Goal: Transaction & Acquisition: Book appointment/travel/reservation

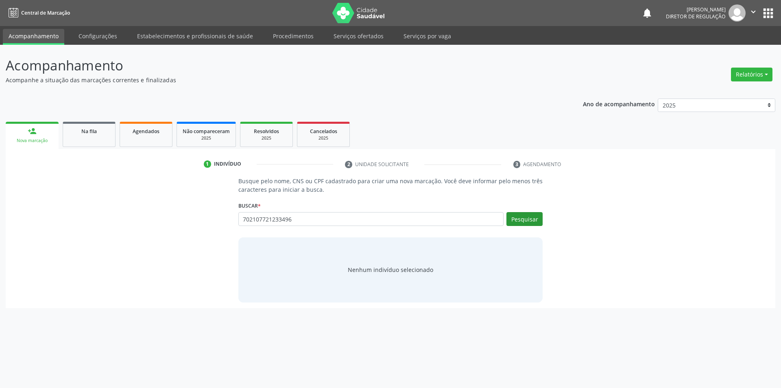
type input "702107721233496"
click at [542, 220] on button "Pesquisar" at bounding box center [525, 219] width 36 height 14
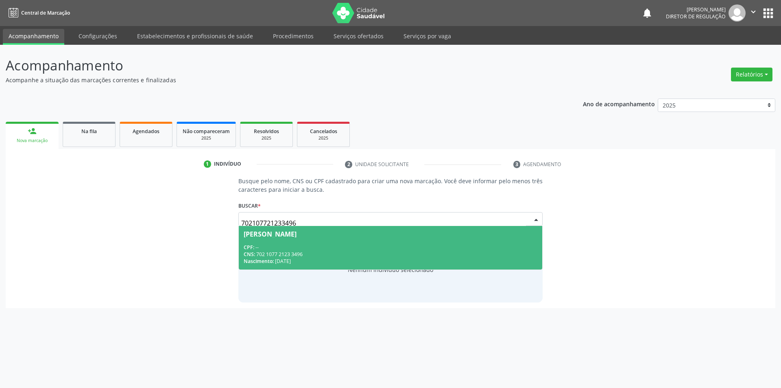
click at [300, 237] on span "[PERSON_NAME] CPF: -- CNS: 702 1077 2123 3496 Nascimento: [DATE]" at bounding box center [391, 248] width 304 height 44
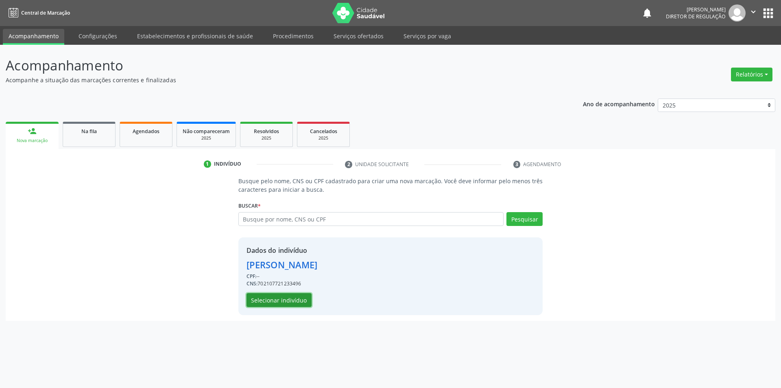
click at [291, 298] on button "Selecionar indivíduo" at bounding box center [279, 300] width 65 height 14
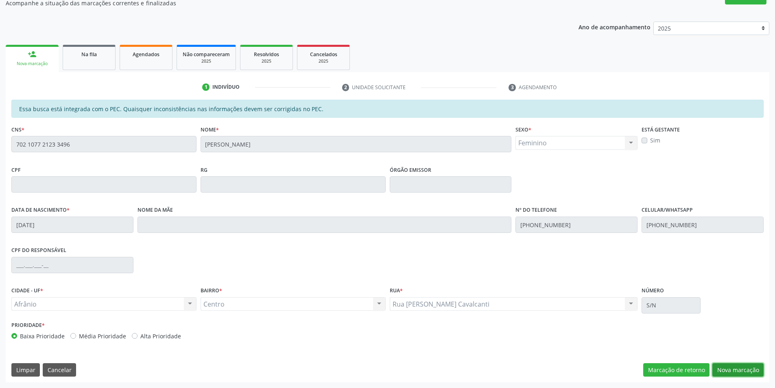
click at [739, 370] on button "Nova marcação" at bounding box center [737, 370] width 51 height 14
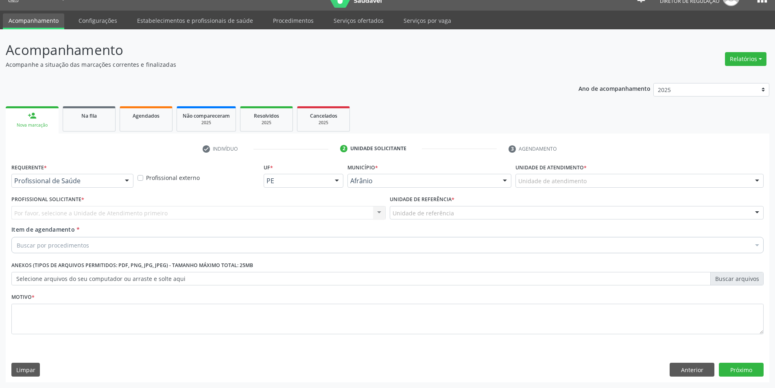
scroll to position [15, 0]
click at [597, 185] on div "Unidade de atendimento" at bounding box center [640, 181] width 248 height 14
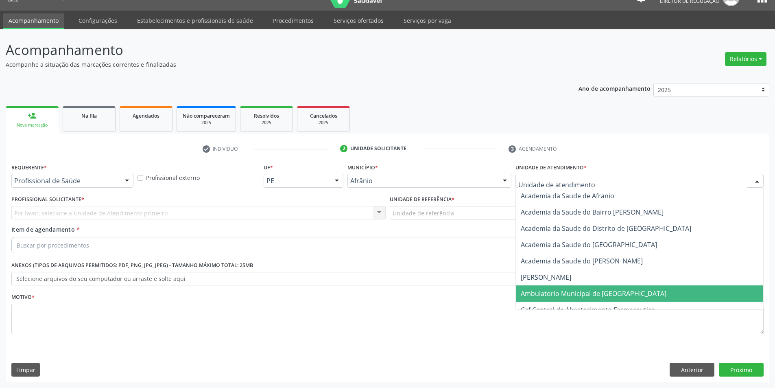
click at [588, 286] on span "Ambulatorio Municipal de [GEOGRAPHIC_DATA]" at bounding box center [639, 293] width 247 height 16
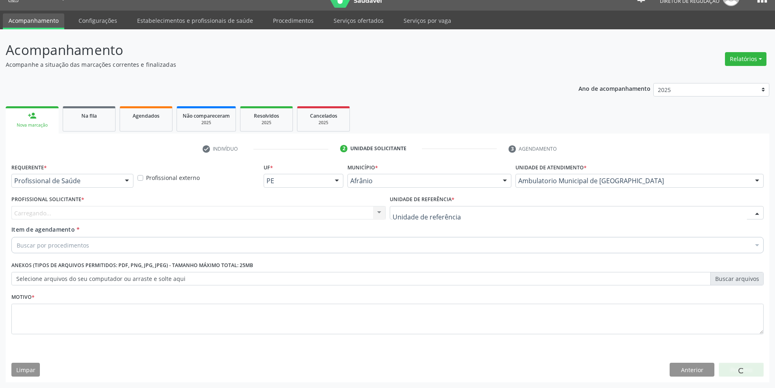
click at [473, 215] on div at bounding box center [577, 213] width 374 height 14
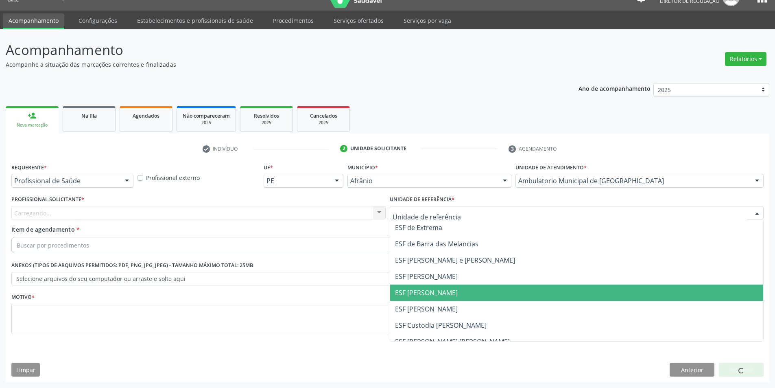
click at [436, 297] on span "ESF [PERSON_NAME]" at bounding box center [426, 292] width 63 height 9
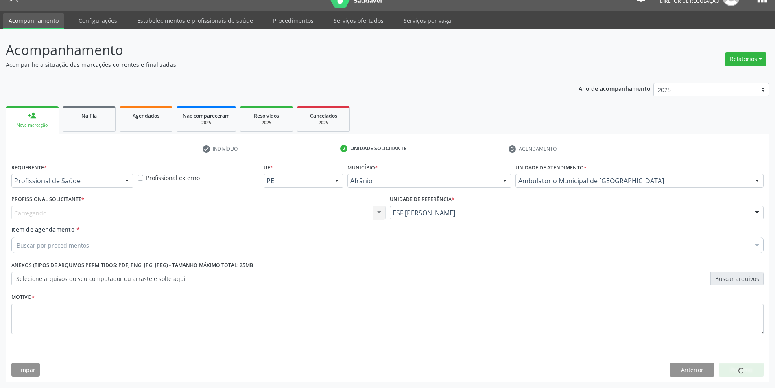
click at [293, 224] on div "Profissional Solicitante * [GEOGRAPHIC_DATA]... Nenhum resultado encontrado par…" at bounding box center [198, 209] width 378 height 32
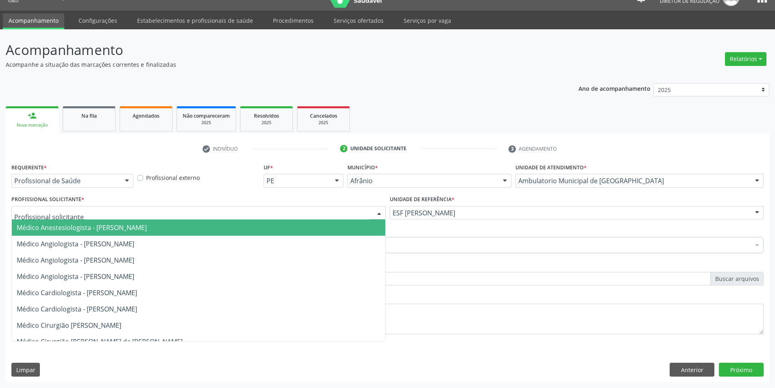
click at [283, 212] on div at bounding box center [198, 213] width 374 height 14
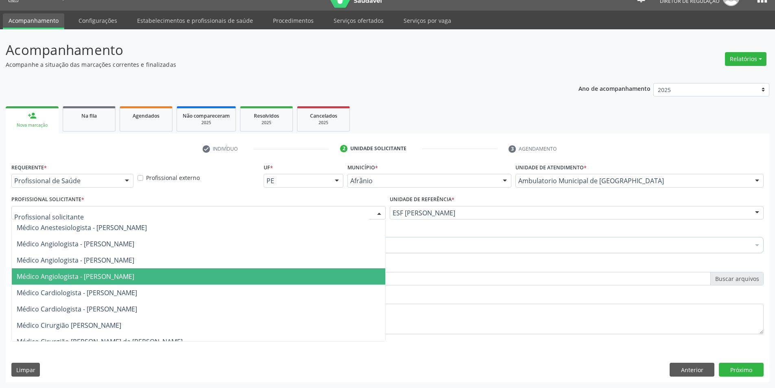
click at [192, 270] on span "Médico Angiologista - [PERSON_NAME]" at bounding box center [199, 276] width 374 height 16
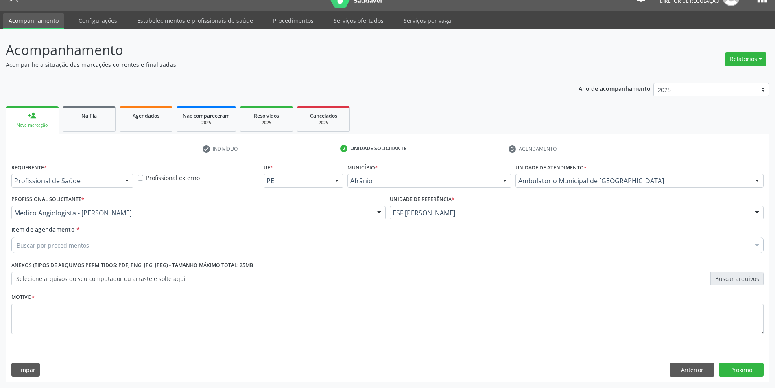
click at [127, 242] on div "Buscar por procedimentos" at bounding box center [387, 245] width 752 height 16
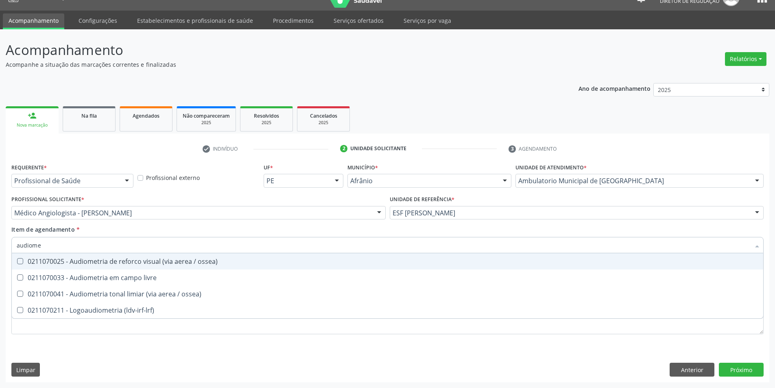
type input "audiomet"
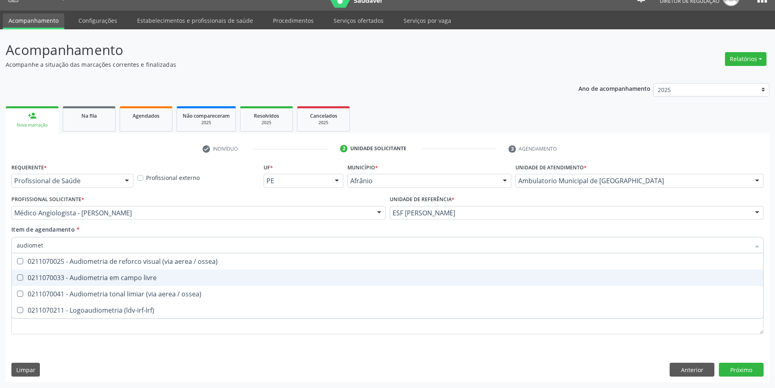
click at [140, 276] on div "0211070033 - Audiometria em campo livre" at bounding box center [388, 277] width 742 height 7
checkbox livre "true"
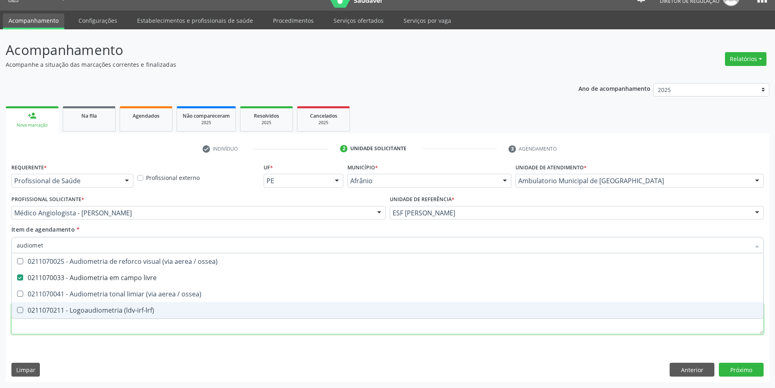
click at [116, 330] on div "Requerente * Profissional de Saúde Profissional de Saúde Paciente Nenhum result…" at bounding box center [387, 253] width 752 height 184
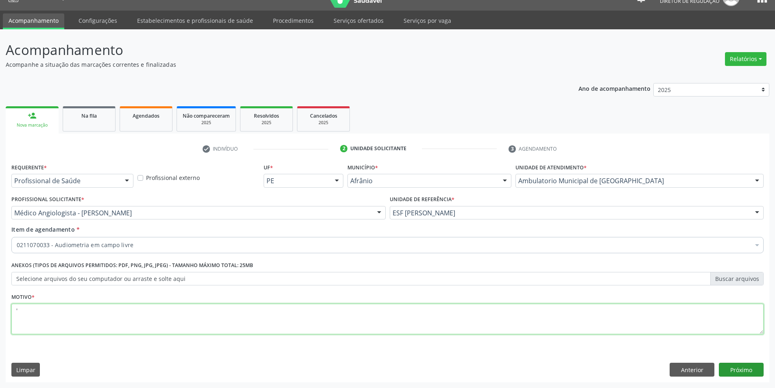
type textarea "'"
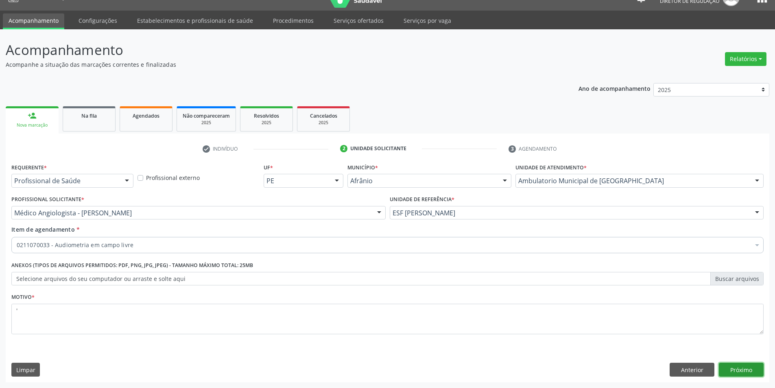
click at [756, 374] on button "Próximo" at bounding box center [741, 370] width 45 height 14
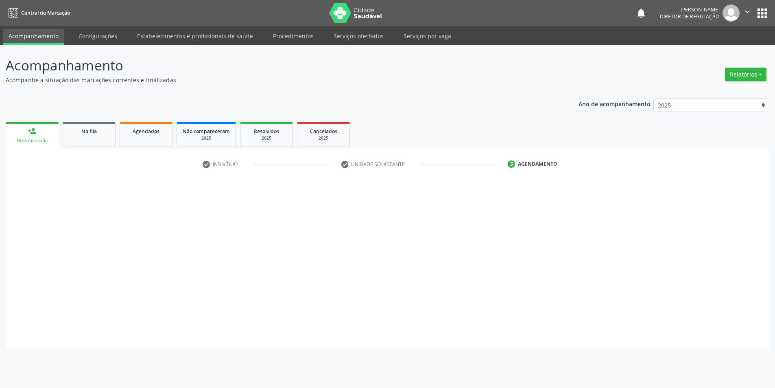
scroll to position [0, 0]
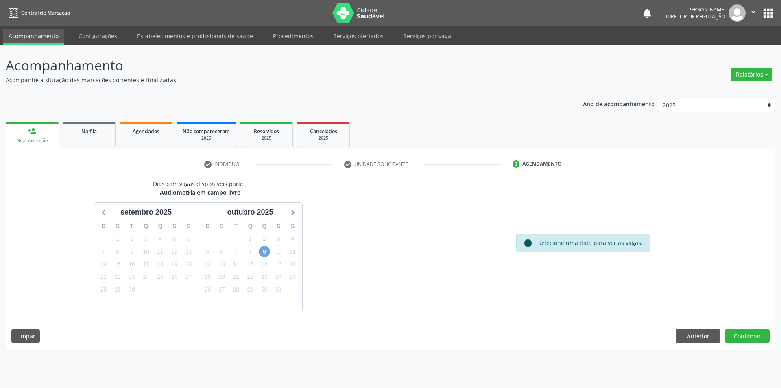
click at [264, 251] on span "9" at bounding box center [264, 251] width 11 height 11
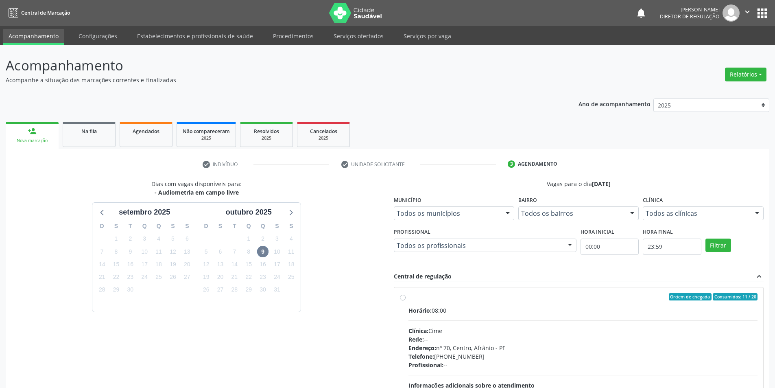
click at [458, 321] on div "Horário: 08:00 Clínica: Cime Rede: -- Endereço: [STREET_ADDRESS] Telefone: [PHO…" at bounding box center [584, 362] width 350 height 112
click at [406, 300] on input "Ordem de chegada Consumidos: 11 / 20 Horário: 08:00 Clínica: Cime Rede: -- Ende…" at bounding box center [403, 296] width 6 height 7
radio input "true"
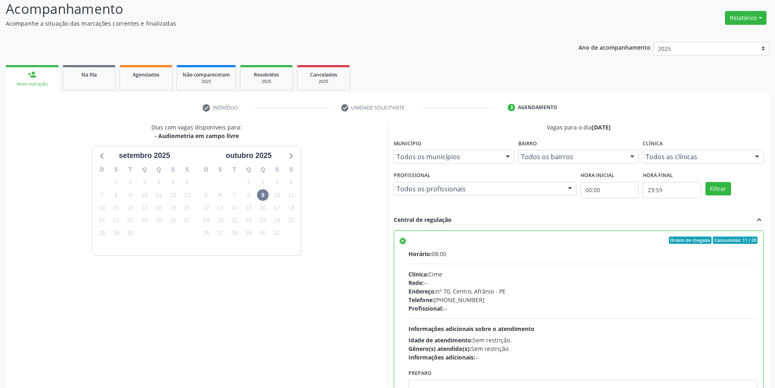
scroll to position [98, 0]
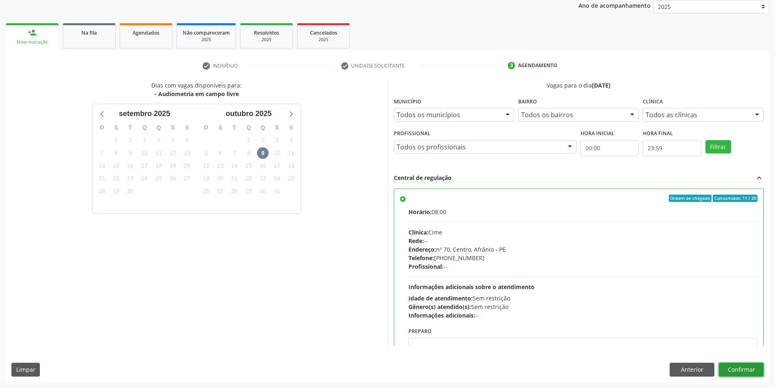
click at [727, 369] on button "Confirmar" at bounding box center [741, 370] width 45 height 14
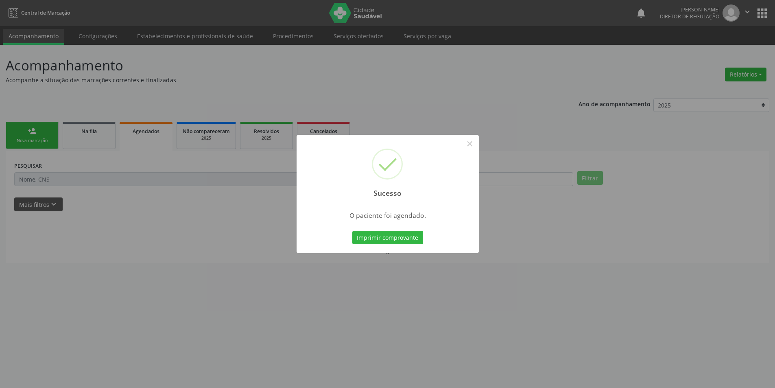
scroll to position [0, 0]
click at [408, 234] on button "Imprimir comprovante" at bounding box center [390, 238] width 71 height 14
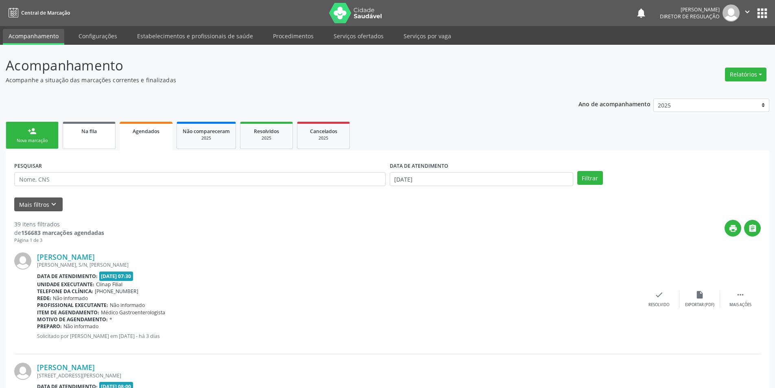
click at [107, 145] on link "Na fila" at bounding box center [89, 135] width 53 height 27
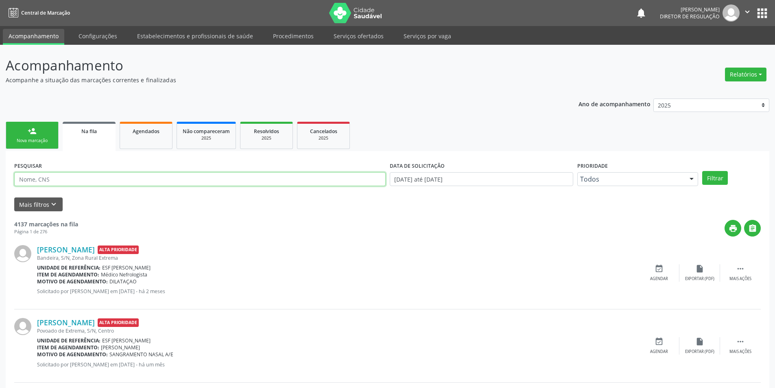
drag, startPoint x: 87, startPoint y: 181, endPoint x: 0, endPoint y: 162, distance: 88.6
type input "702702179098760"
click at [715, 171] on button "Filtrar" at bounding box center [715, 178] width 26 height 14
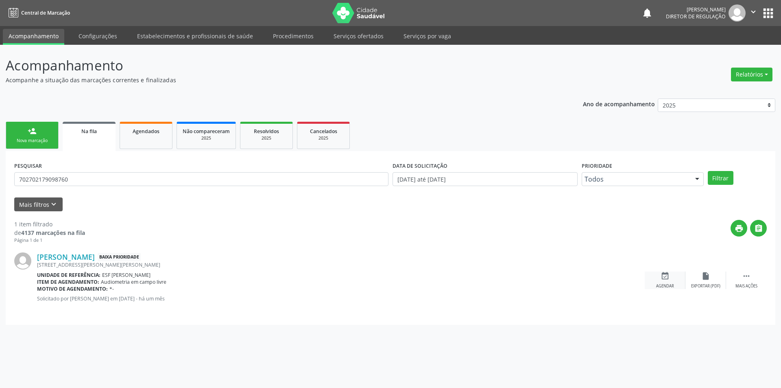
click at [660, 281] on div "event_available Agendar" at bounding box center [665, 279] width 41 height 17
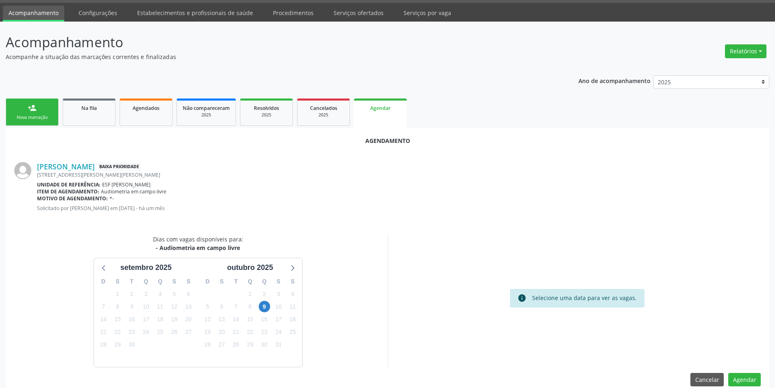
scroll to position [36, 0]
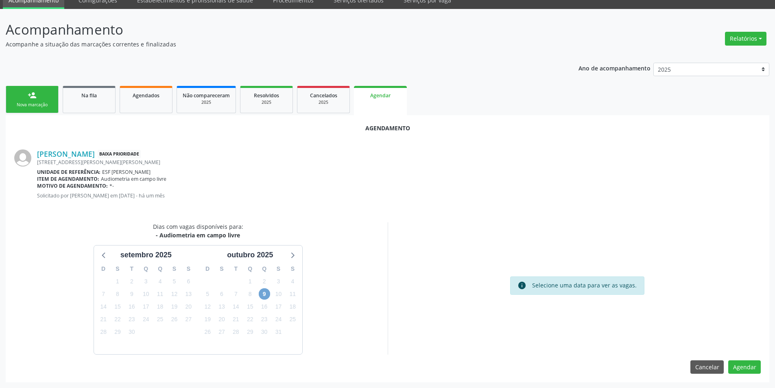
click at [264, 295] on span "9" at bounding box center [264, 293] width 11 height 11
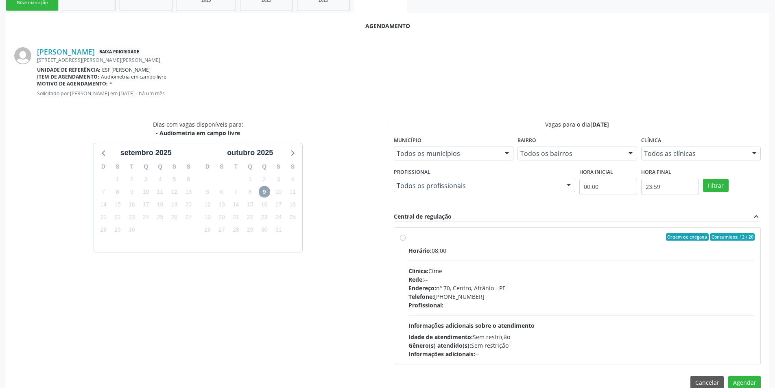
scroll to position [153, 0]
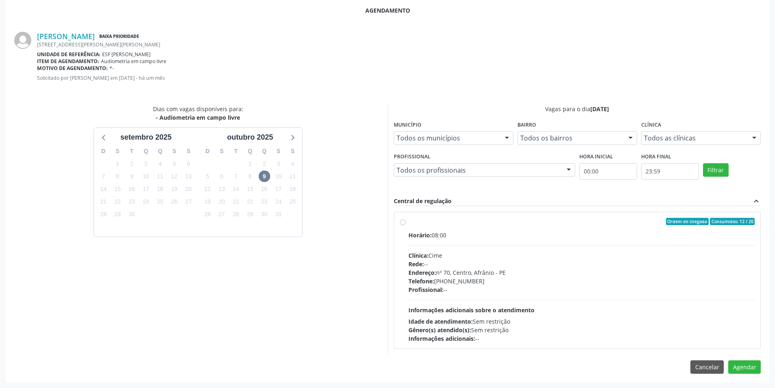
click at [437, 207] on div "Ordem de chegada Consumidos: 12 / 20 Horário: 08:00 Clínica: Cime Rede: -- Ende…" at bounding box center [577, 280] width 367 height 149
click at [437, 212] on div "Ordem de chegada Consumidos: 12 / 20 Horário: 08:00 Clínica: Cime Rede: -- Ende…" at bounding box center [577, 280] width 367 height 136
radio input "true"
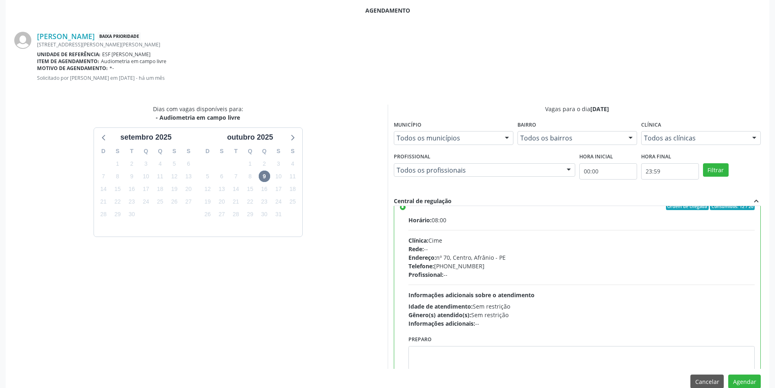
scroll to position [40, 0]
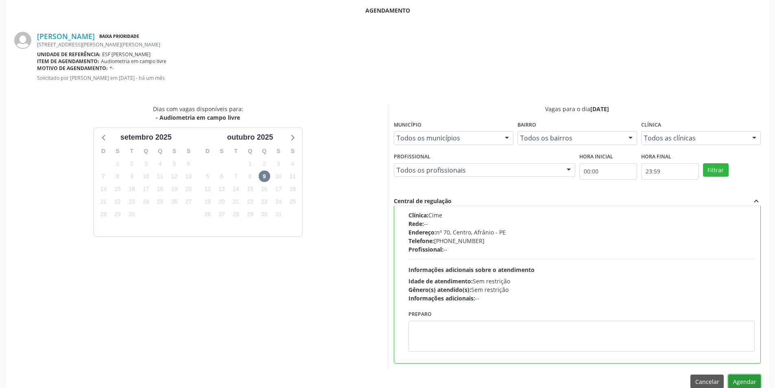
click at [755, 379] on button "Agendar" at bounding box center [744, 381] width 33 height 14
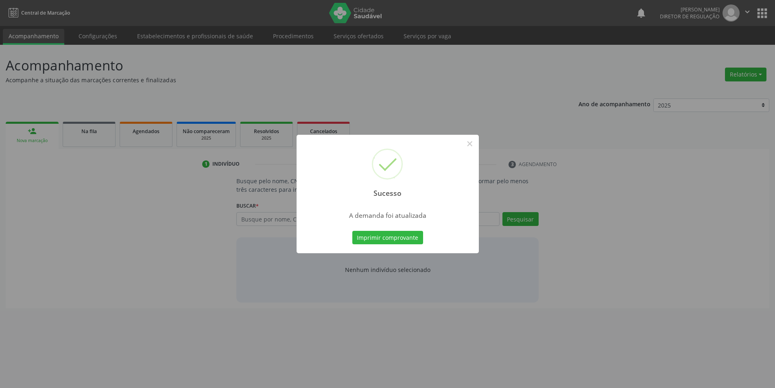
scroll to position [0, 0]
click at [402, 243] on button "Imprimir comprovante" at bounding box center [390, 238] width 71 height 14
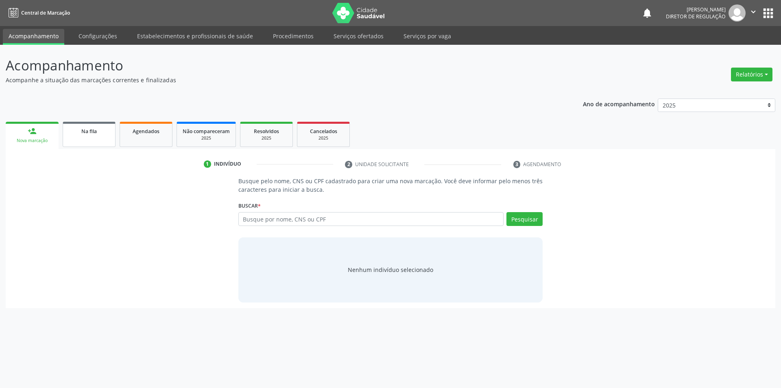
click at [90, 137] on link "Na fila" at bounding box center [89, 134] width 53 height 25
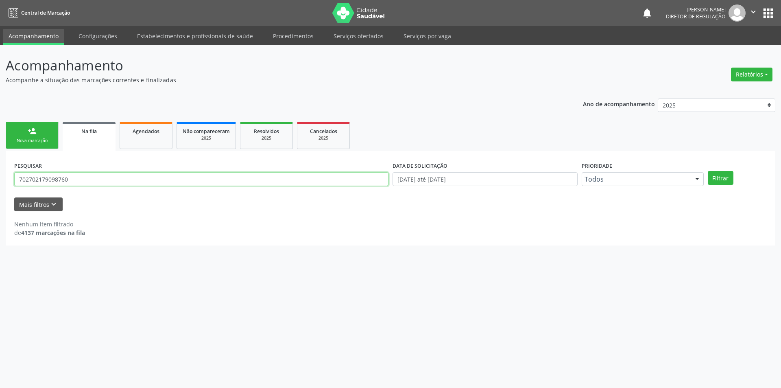
drag, startPoint x: 149, startPoint y: 182, endPoint x: 0, endPoint y: 182, distance: 149.3
click at [0, 182] on div "Acompanhamento Acompanhe a situação das marcações correntes e finalizadas Relat…" at bounding box center [390, 216] width 781 height 343
type input "702306141301418"
click at [722, 174] on button "Filtrar" at bounding box center [721, 178] width 26 height 14
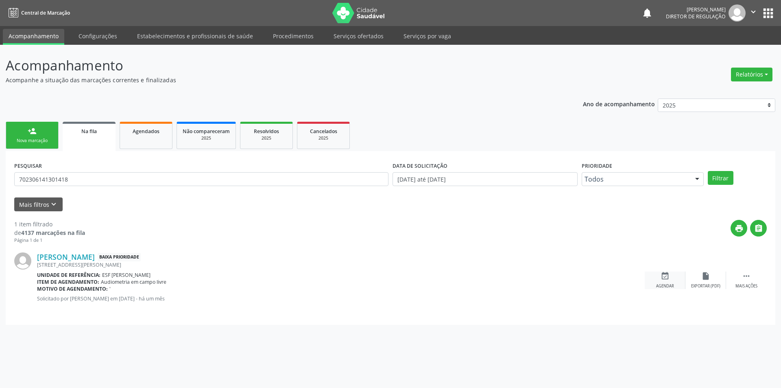
click at [670, 286] on div "Agendar" at bounding box center [665, 286] width 18 height 6
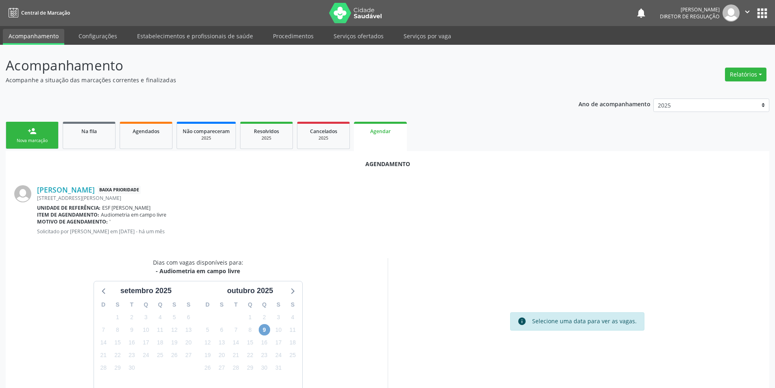
click at [267, 330] on span "9" at bounding box center [264, 329] width 11 height 11
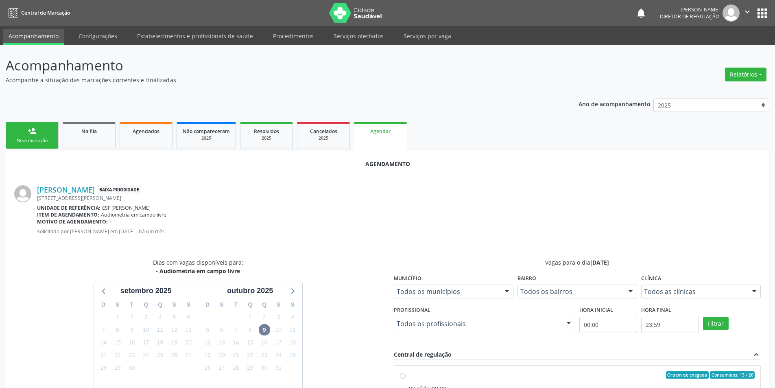
radio input "true"
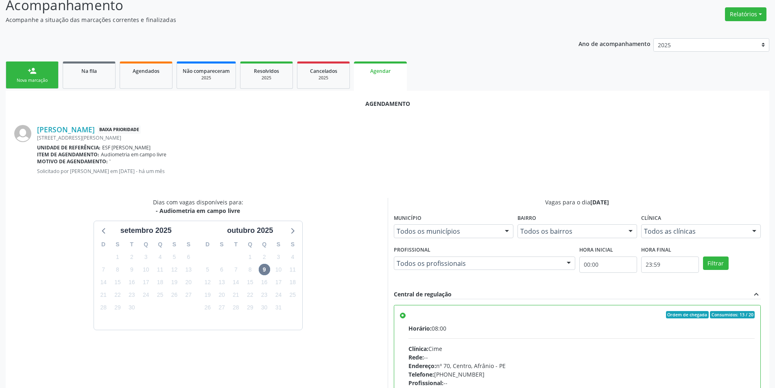
scroll to position [168, 0]
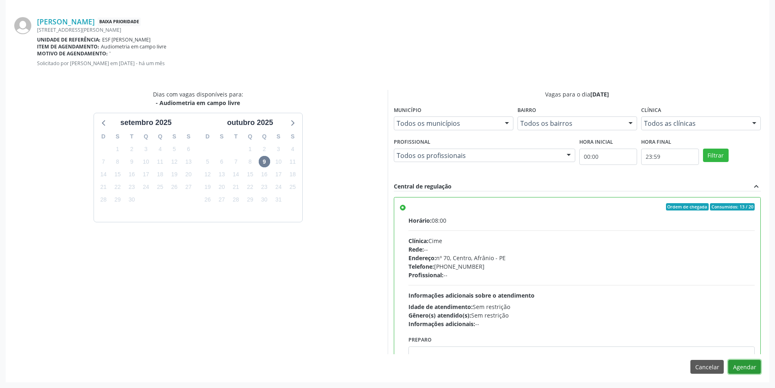
click at [750, 363] on button "Agendar" at bounding box center [744, 367] width 33 height 14
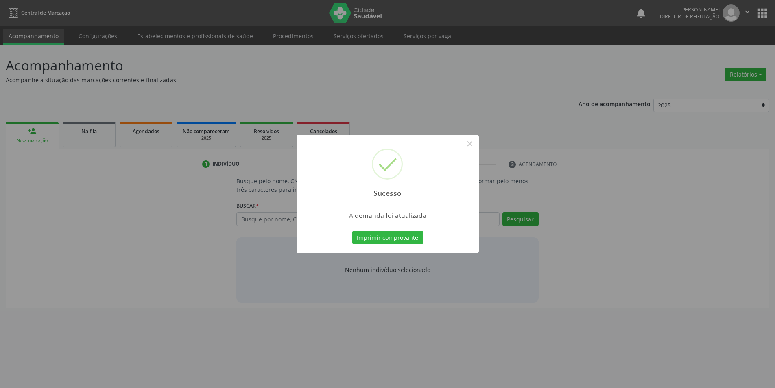
scroll to position [0, 0]
click at [410, 233] on button "Imprimir comprovante" at bounding box center [390, 238] width 71 height 14
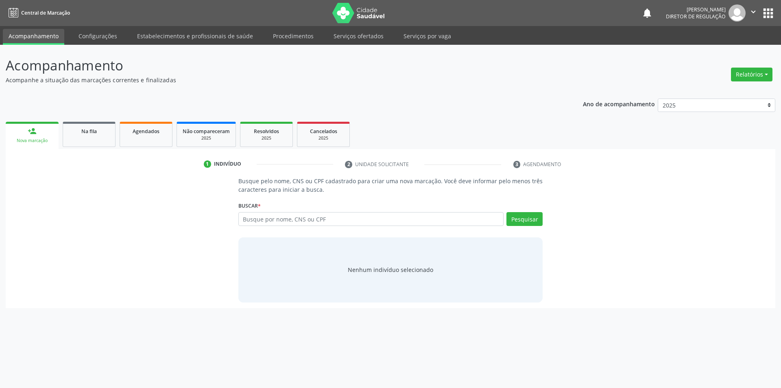
click at [84, 120] on ul "person_add Nova marcação Na fila Agendados Não compareceram 2025 Resolvidos 202…" at bounding box center [391, 134] width 770 height 29
click at [85, 129] on span "Na fila" at bounding box center [88, 131] width 15 height 7
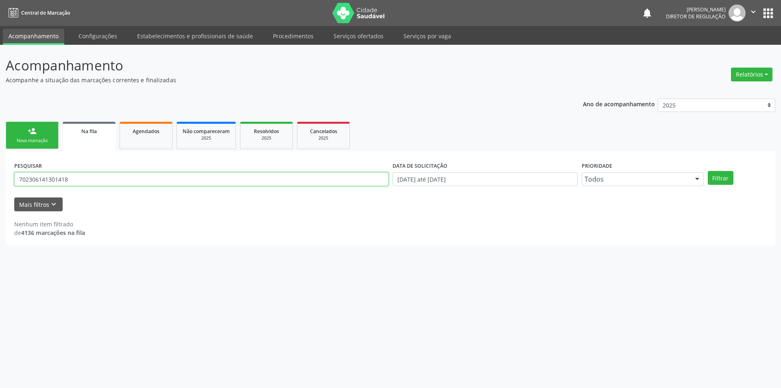
drag, startPoint x: 89, startPoint y: 181, endPoint x: 0, endPoint y: 177, distance: 88.8
click at [0, 177] on div "Acompanhamento Acompanhe a situação das marcações correntes e finalizadas Relat…" at bounding box center [390, 216] width 781 height 343
type input "700000447752906"
click at [710, 177] on button "Filtrar" at bounding box center [721, 178] width 26 height 14
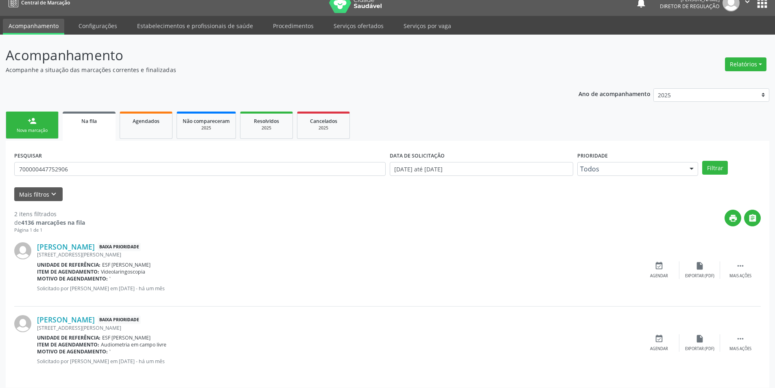
scroll to position [15, 0]
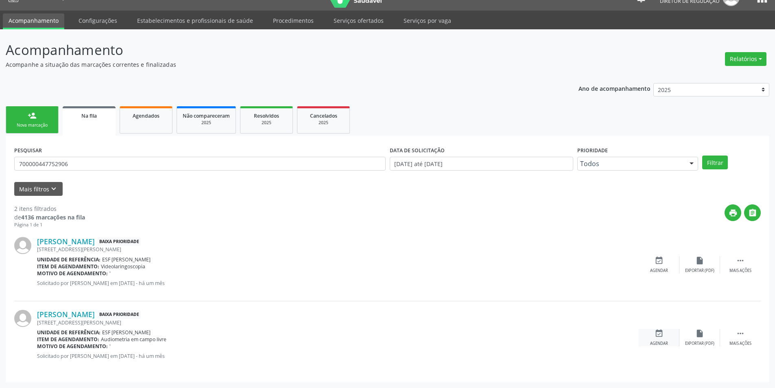
click at [666, 335] on div "event_available Agendar" at bounding box center [659, 337] width 41 height 17
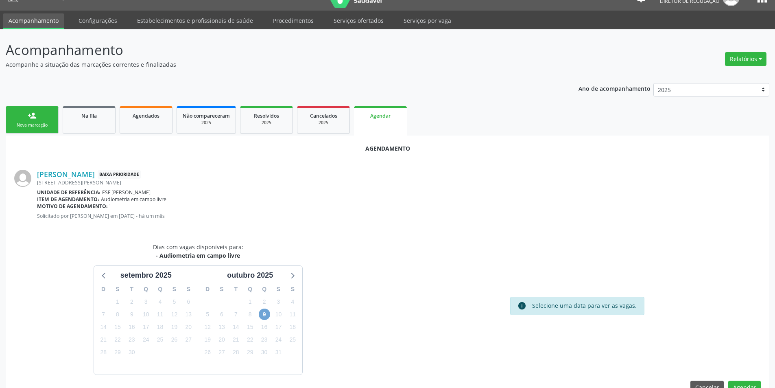
click at [262, 315] on span "9" at bounding box center [264, 313] width 11 height 11
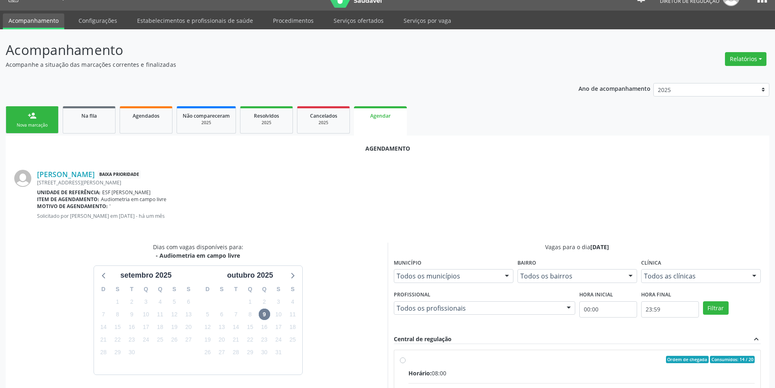
click at [411, 369] on span "Horário:" at bounding box center [420, 373] width 23 height 8
click at [406, 363] on input "Ordem de chegada Consumidos: 14 / 20 Horário: 08:00 Clínica: Cime Rede: -- Ende…" at bounding box center [403, 359] width 6 height 7
radio input "true"
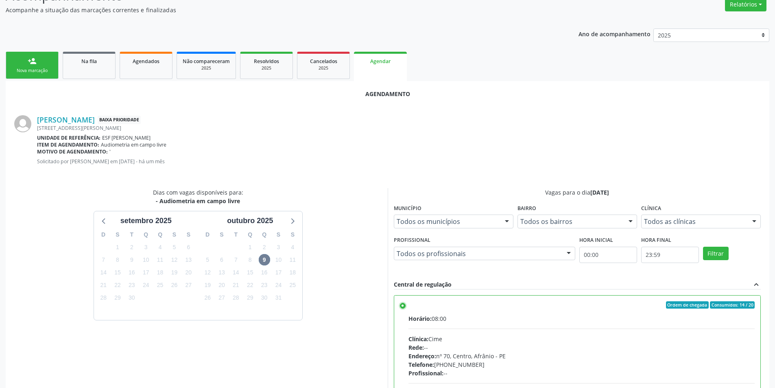
scroll to position [168, 0]
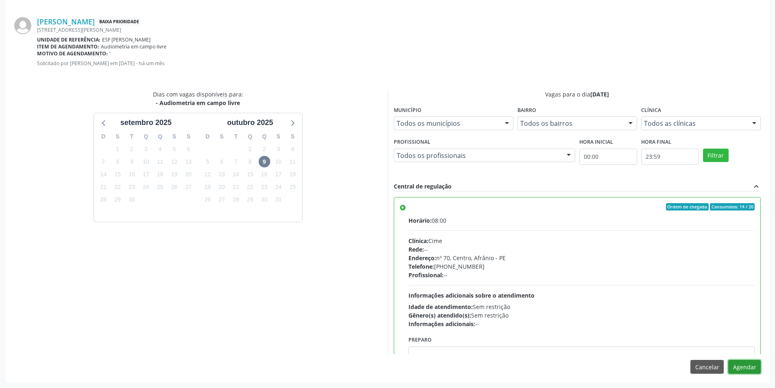
click at [754, 365] on button "Agendar" at bounding box center [744, 367] width 33 height 14
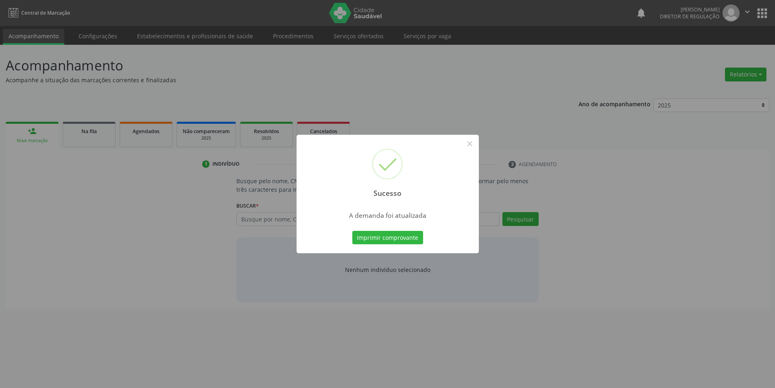
scroll to position [0, 0]
click at [401, 241] on button "Imprimir comprovante" at bounding box center [390, 238] width 71 height 14
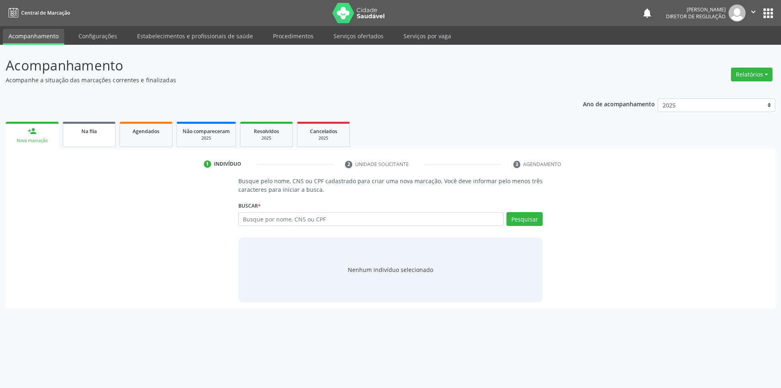
click at [87, 129] on span "Na fila" at bounding box center [88, 131] width 15 height 7
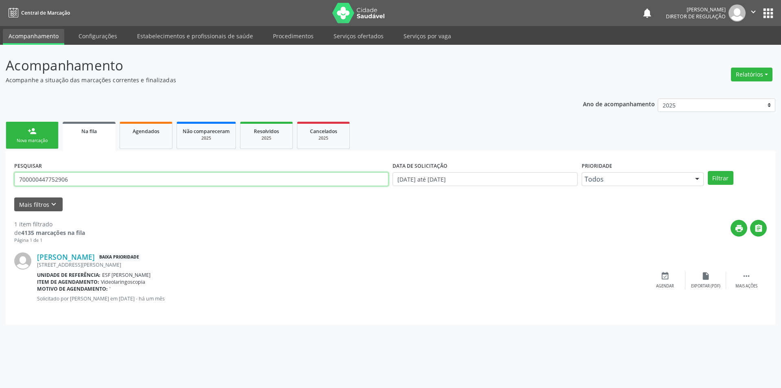
drag, startPoint x: 103, startPoint y: 182, endPoint x: 251, endPoint y: 173, distance: 149.2
click at [0, 177] on div "Acompanhamento Acompanhe a situação das marcações correntes e finalizadas Relat…" at bounding box center [390, 216] width 781 height 343
type input "704305504997695"
click at [727, 175] on button "Filtrar" at bounding box center [721, 178] width 26 height 14
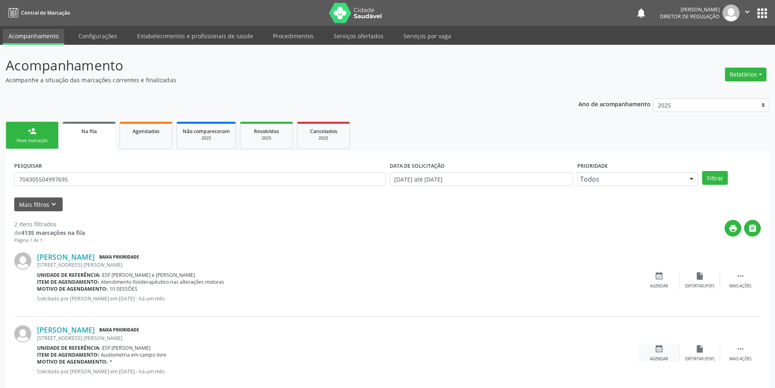
click at [667, 350] on div "event_available Agendar" at bounding box center [659, 352] width 41 height 17
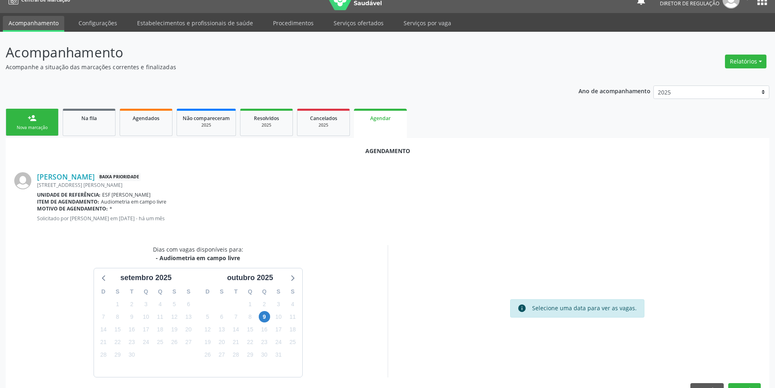
scroll to position [17, 0]
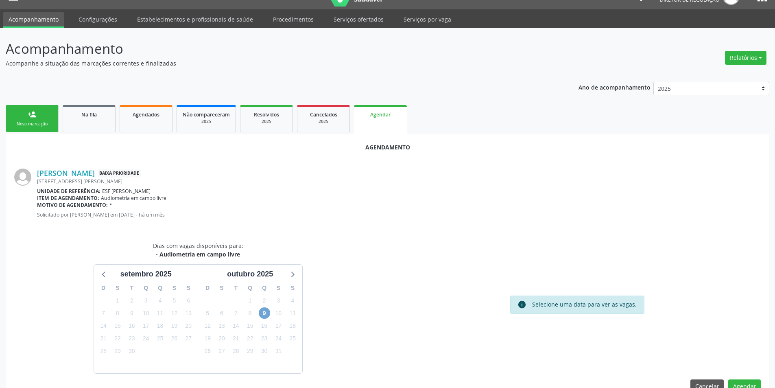
click at [264, 315] on span "9" at bounding box center [264, 312] width 11 height 11
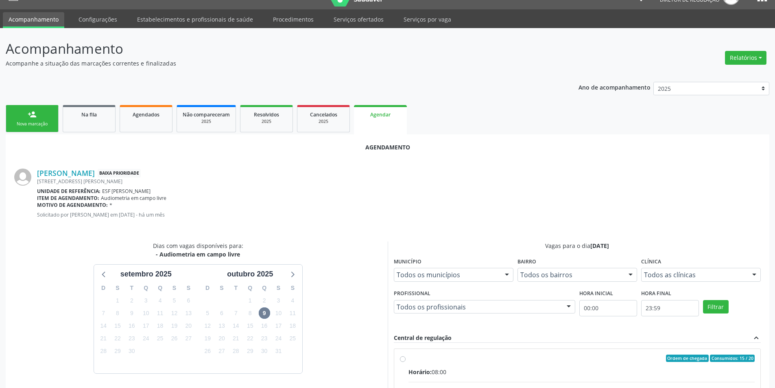
click at [430, 354] on div "Ordem de chegada Consumidos: 15 / 20" at bounding box center [582, 357] width 347 height 7
click at [406, 354] on input "Ordem de chegada Consumidos: 15 / 20 Horário: 08:00 Clínica: Cime Rede: -- Ende…" at bounding box center [403, 357] width 6 height 7
radio input "true"
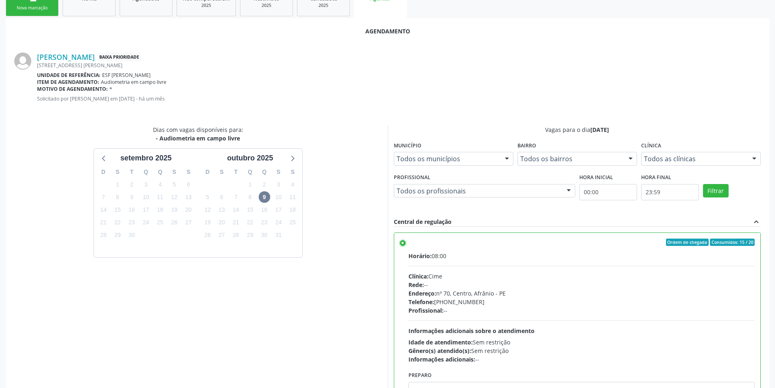
scroll to position [168, 0]
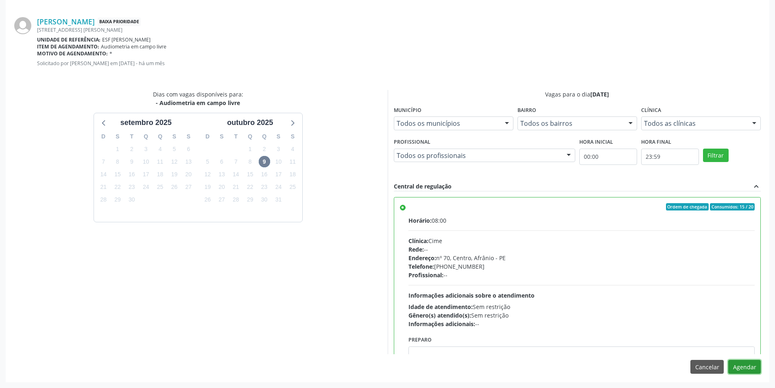
click at [745, 370] on button "Agendar" at bounding box center [744, 367] width 33 height 14
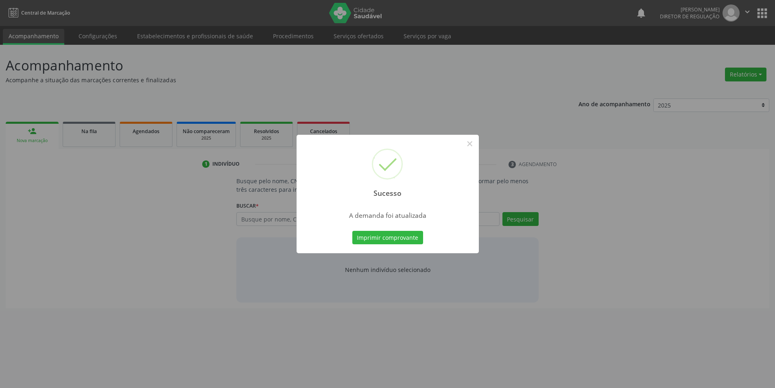
scroll to position [0, 0]
click at [390, 229] on div "Imprimir comprovante Cancel" at bounding box center [391, 237] width 74 height 17
click at [389, 234] on button "Imprimir comprovante" at bounding box center [390, 238] width 71 height 14
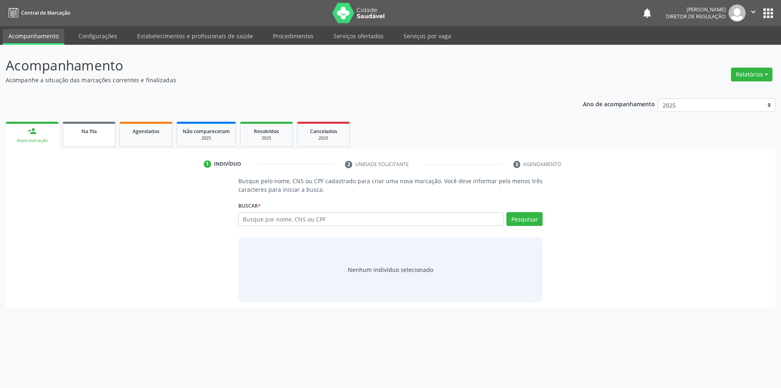
click at [98, 139] on link "Na fila" at bounding box center [89, 134] width 53 height 25
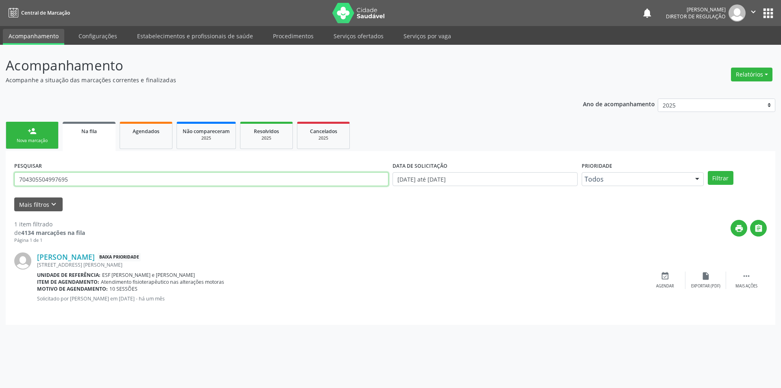
drag, startPoint x: 100, startPoint y: 183, endPoint x: 58, endPoint y: 189, distance: 42.4
click at [0, 188] on div "Acompanhamento Acompanhe a situação das marcações correntes e finalizadas Relat…" at bounding box center [390, 216] width 781 height 343
type input "700407129838850"
click at [725, 177] on button "Filtrar" at bounding box center [721, 178] width 26 height 14
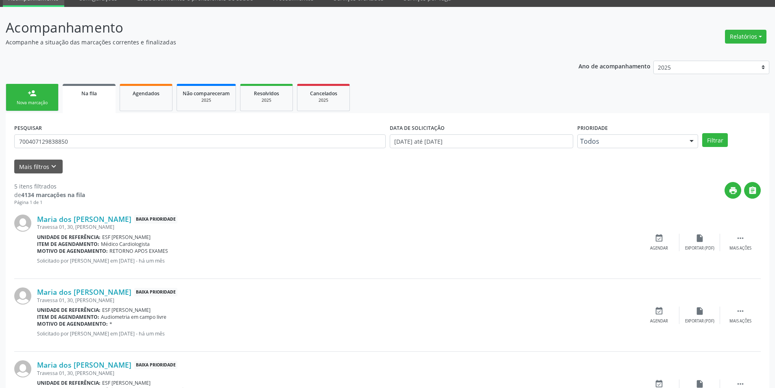
scroll to position [163, 0]
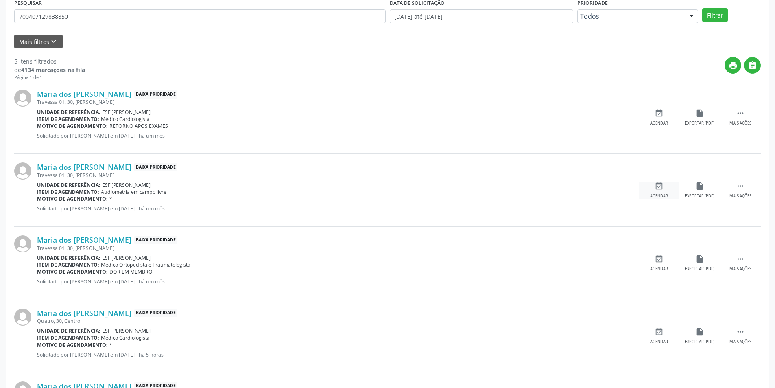
click at [659, 187] on icon "event_available" at bounding box center [659, 185] width 9 height 9
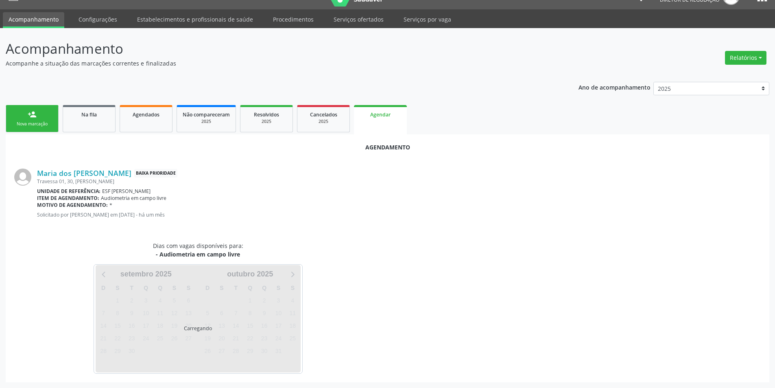
scroll to position [36, 0]
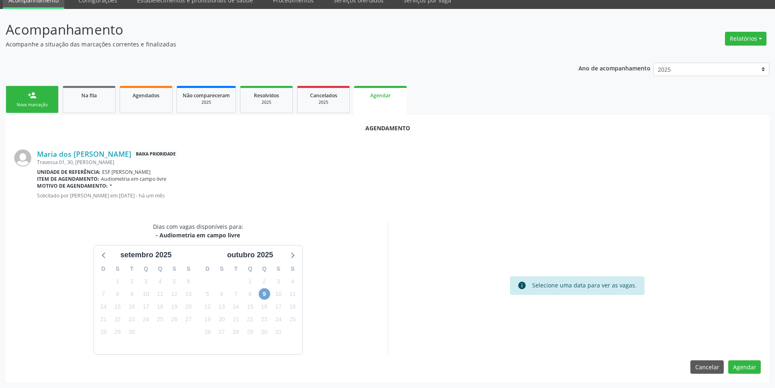
click at [263, 298] on span "9" at bounding box center [264, 293] width 11 height 11
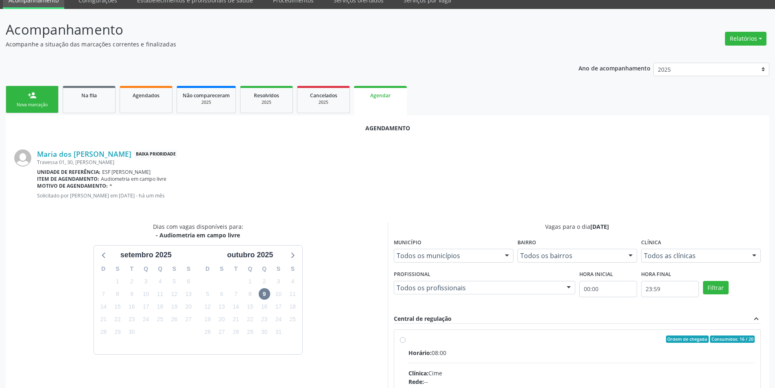
click at [406, 343] on input "Ordem de chegada Consumidos: 16 / 20 Horário: 08:00 Clínica: Cime Rede: -- Ende…" at bounding box center [403, 338] width 6 height 7
radio input "true"
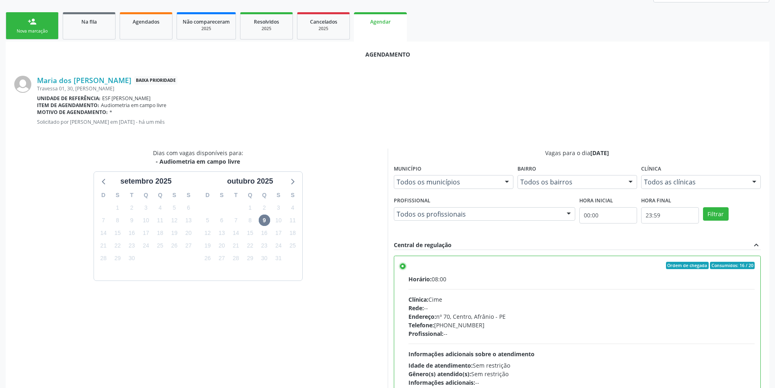
scroll to position [168, 0]
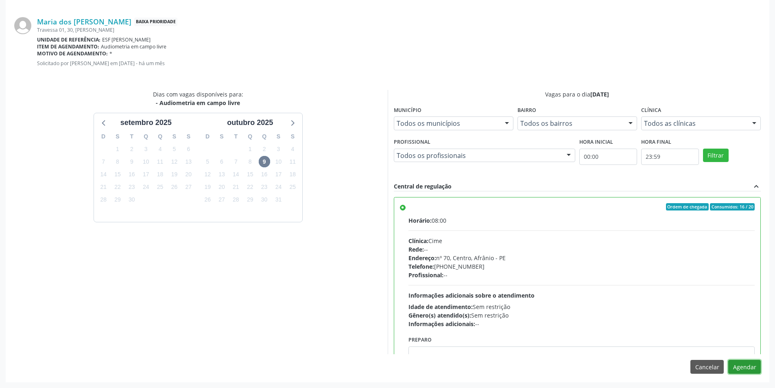
click at [752, 371] on button "Agendar" at bounding box center [744, 367] width 33 height 14
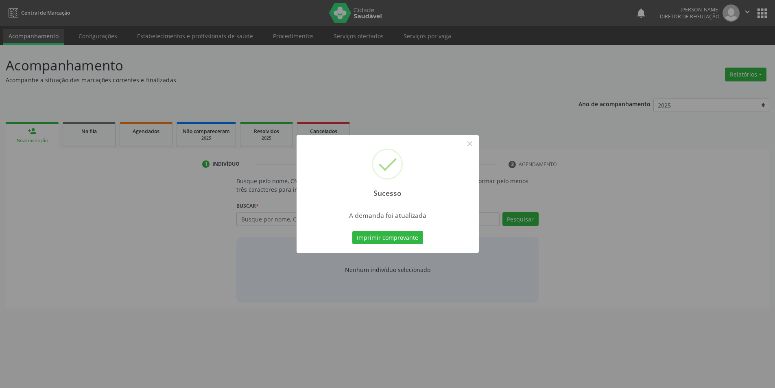
scroll to position [0, 0]
click at [407, 241] on button "Imprimir comprovante" at bounding box center [390, 238] width 71 height 14
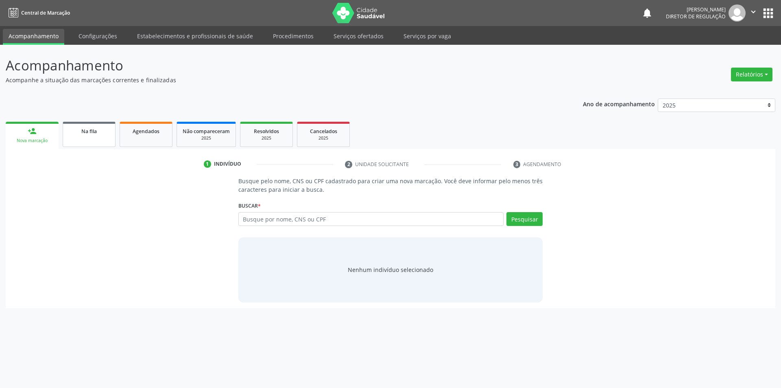
click at [90, 142] on link "Na fila" at bounding box center [89, 134] width 53 height 25
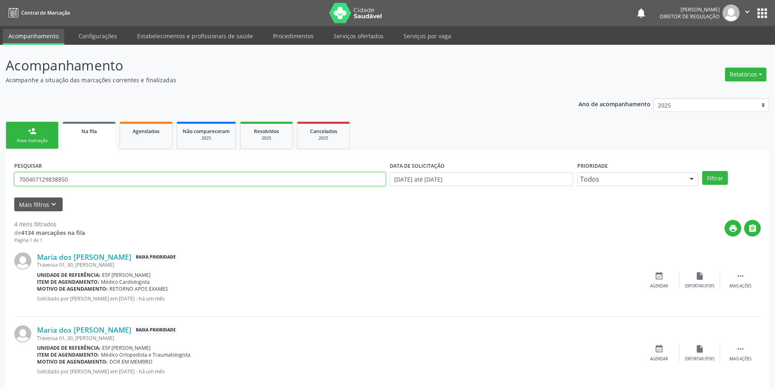
drag, startPoint x: 106, startPoint y: 182, endPoint x: 610, endPoint y: 101, distance: 510.2
click at [0, 178] on div "Acompanhamento Acompanhe a situação das marcações correntes e finalizadas Relat…" at bounding box center [387, 297] width 775 height 505
type input "700405998302444"
click at [714, 185] on div "PESQUISAR 700405998302444 DATA DE SOLICITAÇÃO [DATE] até [DATE] Prioridade Todo…" at bounding box center [387, 176] width 751 height 32
click at [716, 179] on button "Filtrar" at bounding box center [715, 178] width 26 height 14
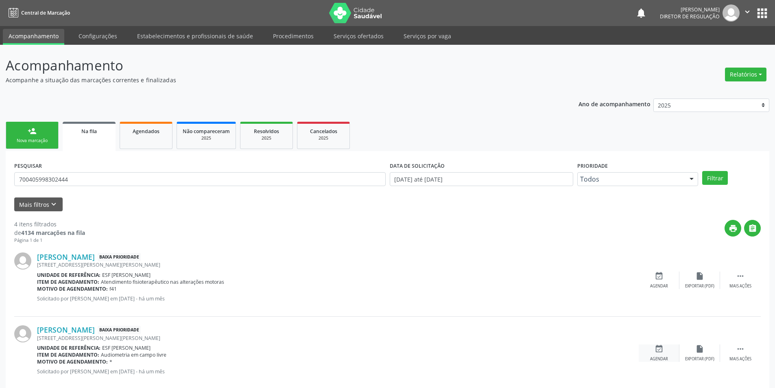
click at [672, 353] on div "event_available Agendar" at bounding box center [659, 352] width 41 height 17
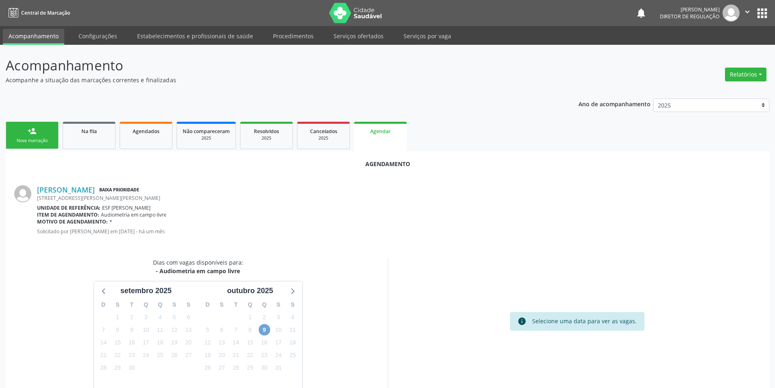
click at [265, 328] on span "9" at bounding box center [264, 329] width 11 height 11
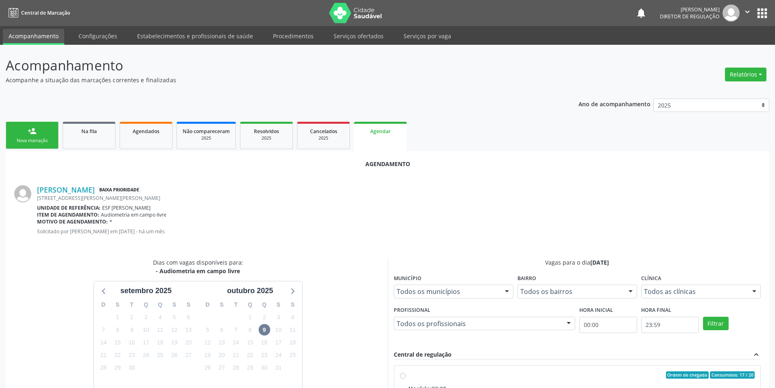
click at [406, 378] on input "Ordem de chegada Consumidos: 17 / 20 Horário: 08:00 Clínica: Cime Rede: -- Ende…" at bounding box center [403, 374] width 6 height 7
radio input "true"
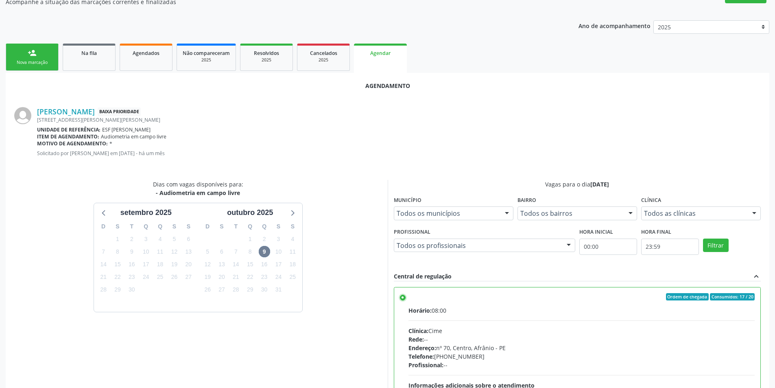
scroll to position [168, 0]
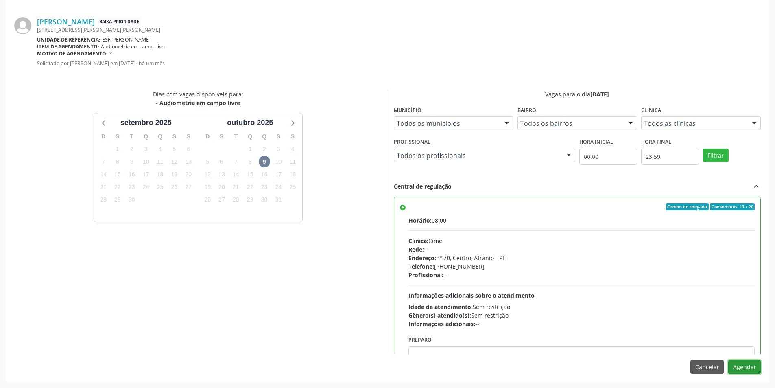
click at [735, 363] on button "Agendar" at bounding box center [744, 367] width 33 height 14
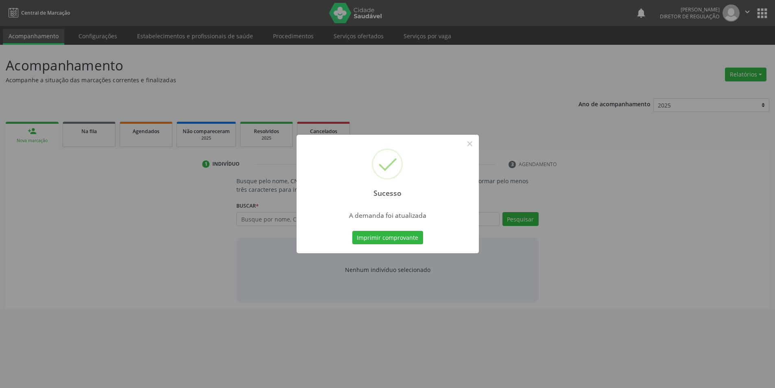
scroll to position [0, 0]
click at [398, 238] on button "Imprimir comprovante" at bounding box center [390, 238] width 71 height 14
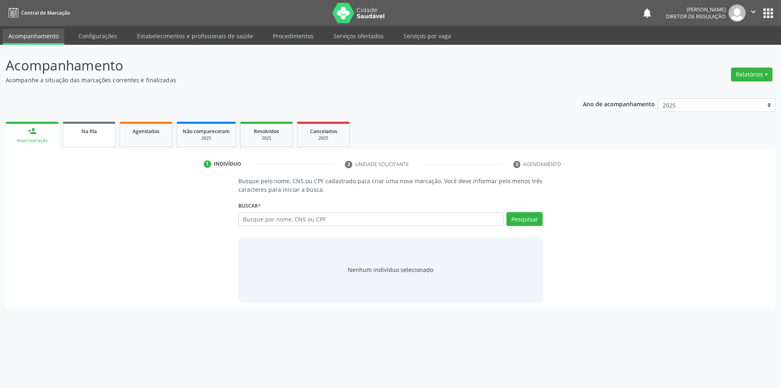
click at [84, 135] on link "Na fila" at bounding box center [89, 134] width 53 height 25
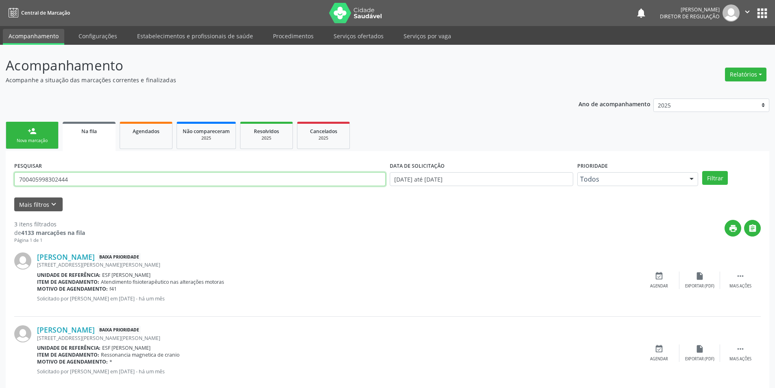
drag, startPoint x: 84, startPoint y: 178, endPoint x: 0, endPoint y: 179, distance: 84.2
click at [0, 179] on div "Acompanhamento Acompanhe a situação das marcações correntes e finalizadas Relat…" at bounding box center [387, 261] width 775 height 432
type input "706502333579896"
click at [722, 175] on button "Filtrar" at bounding box center [715, 178] width 26 height 14
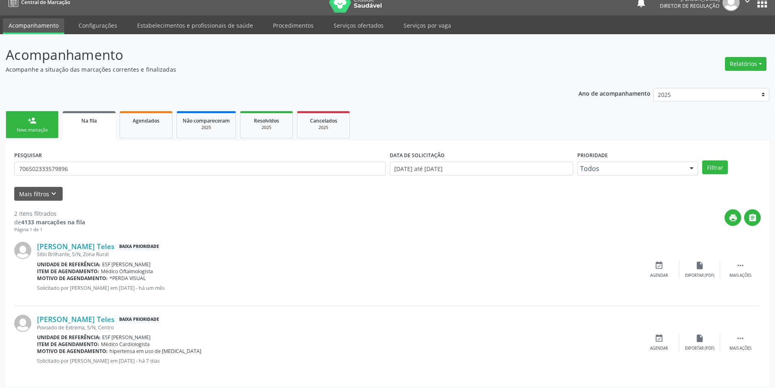
scroll to position [15, 0]
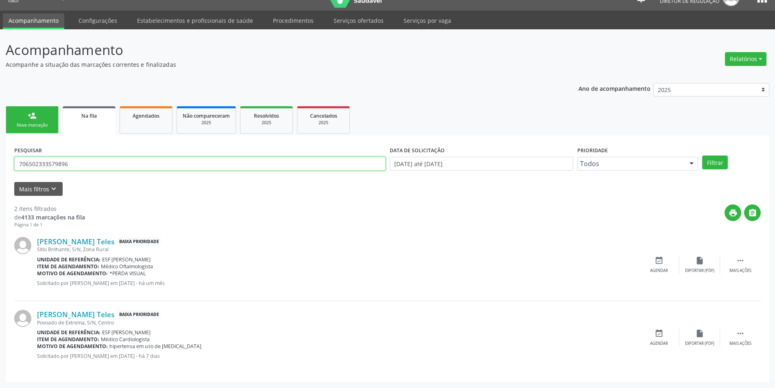
drag, startPoint x: 83, startPoint y: 166, endPoint x: 0, endPoint y: 157, distance: 83.1
click at [0, 157] on div "Acompanhamento Acompanhe a situação das marcações correntes e finalizadas Relat…" at bounding box center [387, 208] width 775 height 358
click at [46, 121] on link "person_add Nova marcação" at bounding box center [32, 119] width 53 height 27
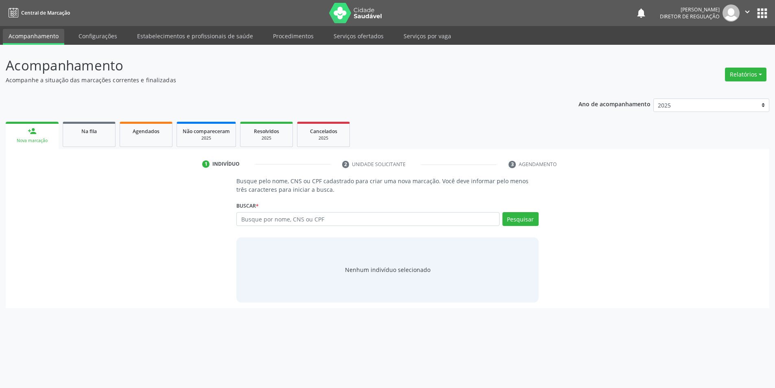
scroll to position [0, 0]
click at [277, 210] on div "Buscar * Busque por nome, CNS ou CPF Nenhum resultado encontrado para: " " Digi…" at bounding box center [390, 215] width 305 height 32
click at [281, 217] on input "text" at bounding box center [371, 219] width 266 height 14
paste input "706502333579896"
type input "706502333579896"
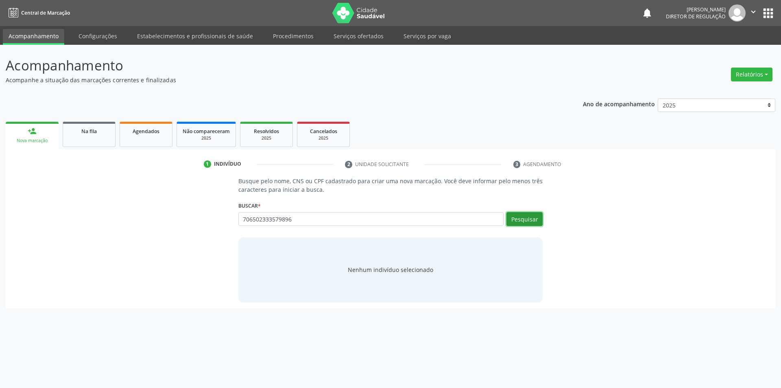
click at [524, 220] on button "Pesquisar" at bounding box center [525, 219] width 36 height 14
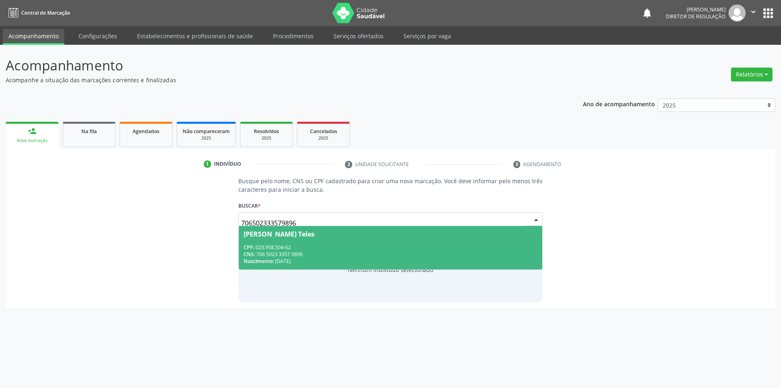
click at [300, 236] on div "[PERSON_NAME] Teles" at bounding box center [279, 234] width 71 height 7
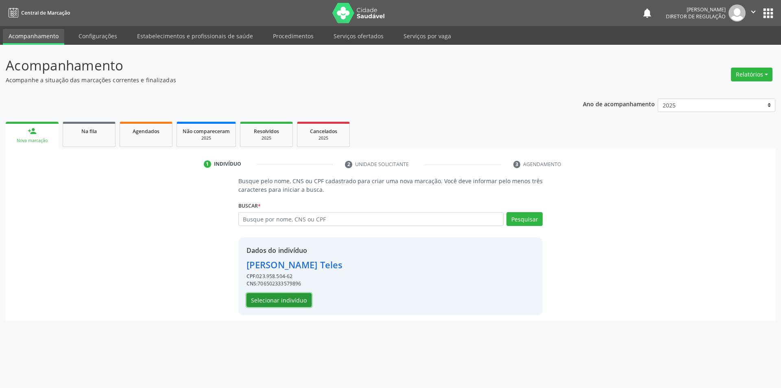
click at [277, 300] on button "Selecionar indivíduo" at bounding box center [279, 300] width 65 height 14
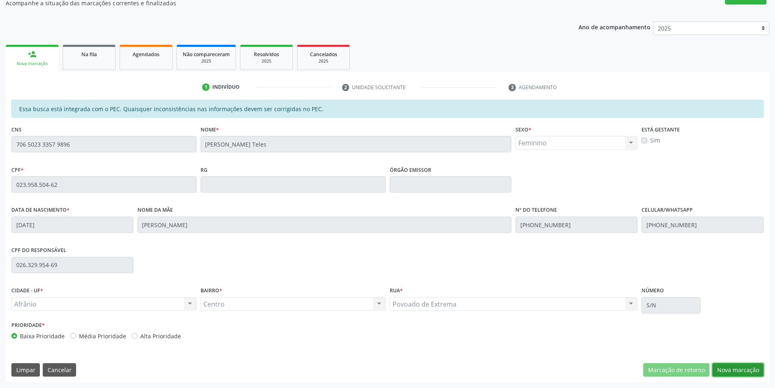
click at [751, 371] on button "Nova marcação" at bounding box center [737, 370] width 51 height 14
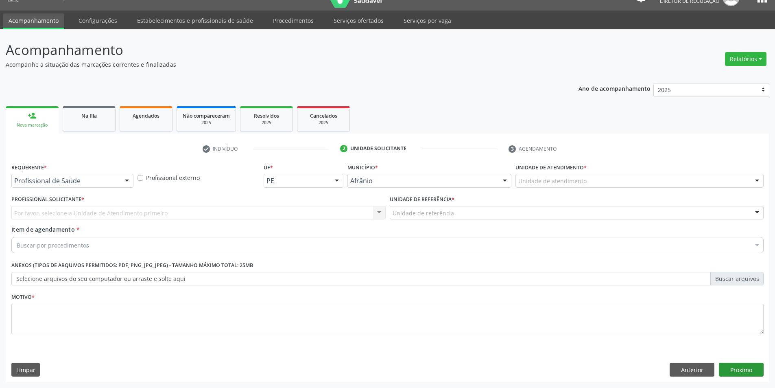
scroll to position [15, 0]
click at [582, 190] on div "Unidade de atendimento * Unidade de atendimento Academia da Saude de Afranio Ac…" at bounding box center [640, 177] width 252 height 32
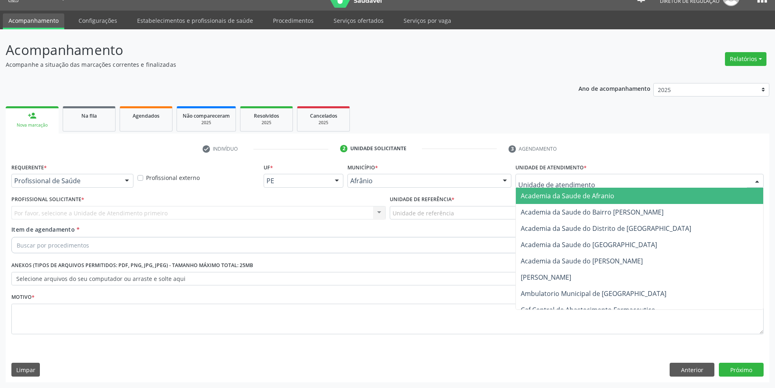
click at [581, 186] on div at bounding box center [640, 181] width 248 height 14
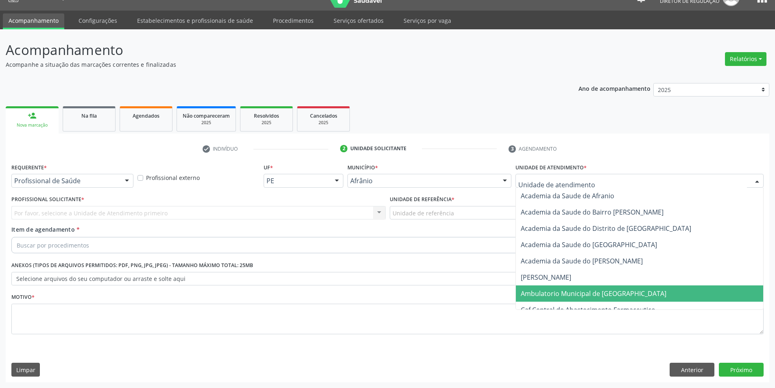
click at [570, 288] on span "Ambulatorio Municipal de [GEOGRAPHIC_DATA]" at bounding box center [639, 293] width 247 height 16
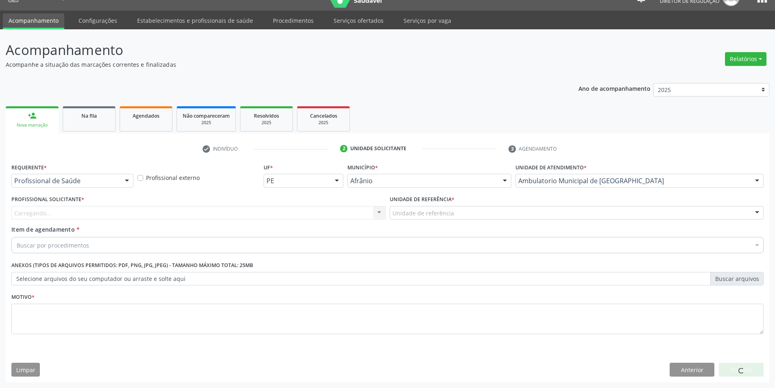
drag, startPoint x: 463, startPoint y: 215, endPoint x: 458, endPoint y: 256, distance: 41.8
click at [462, 216] on div "Unidade de referência" at bounding box center [577, 213] width 374 height 14
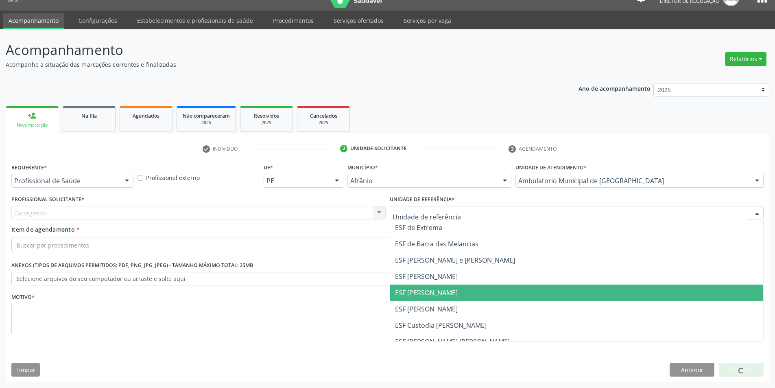
click at [445, 288] on span "ESF [PERSON_NAME]" at bounding box center [426, 292] width 63 height 9
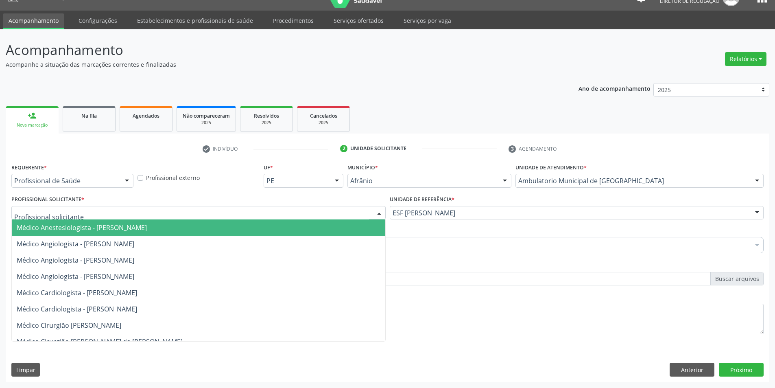
click at [287, 214] on div at bounding box center [198, 213] width 374 height 14
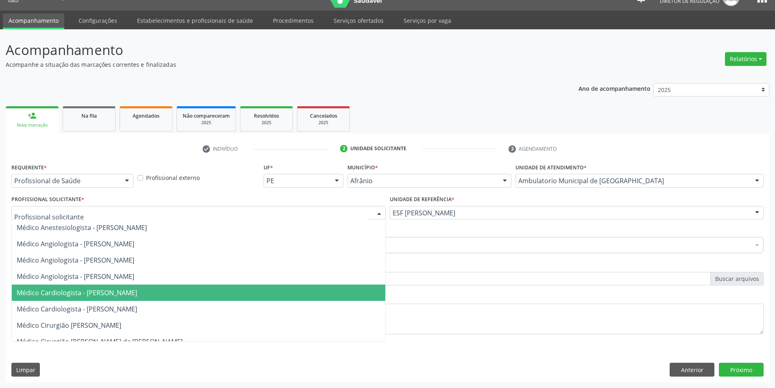
click at [137, 289] on span "Médico Cardiologista - [PERSON_NAME]" at bounding box center [77, 292] width 120 height 9
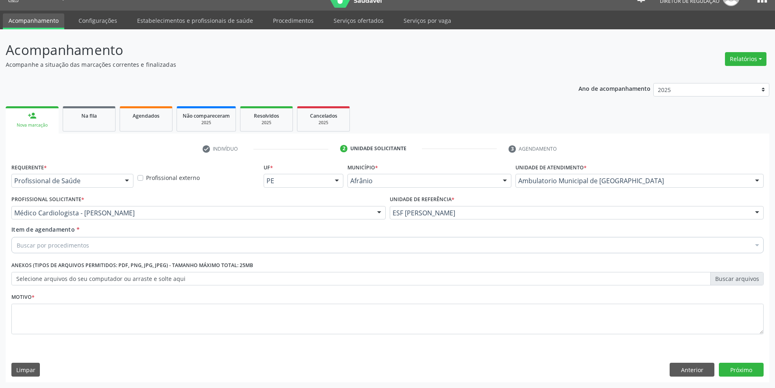
click at [99, 248] on div "Buscar por procedimentos" at bounding box center [387, 245] width 752 height 16
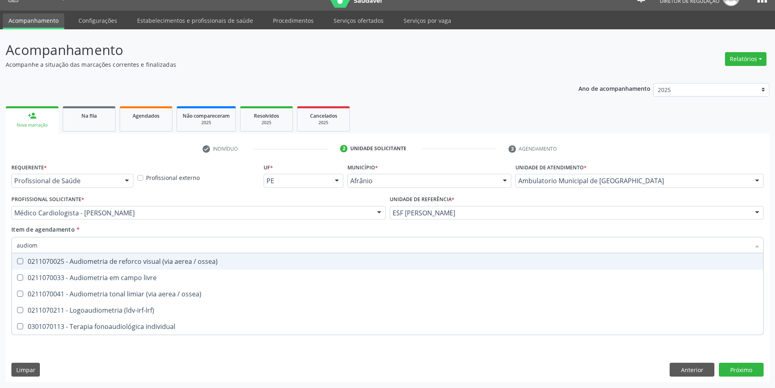
type input "audiome"
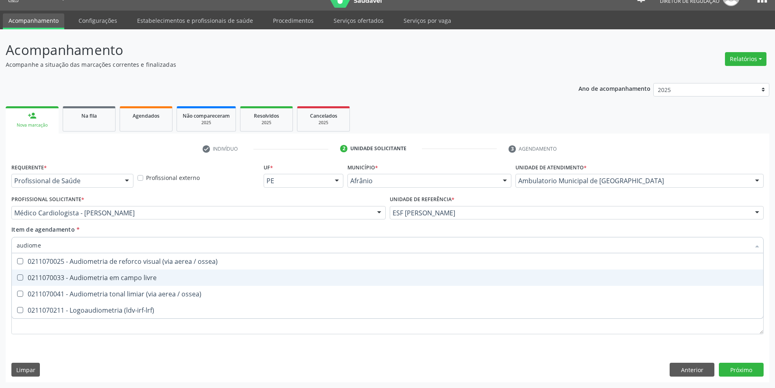
click at [114, 278] on div "0211070033 - Audiometria em campo livre" at bounding box center [388, 277] width 742 height 7
checkbox livre "true"
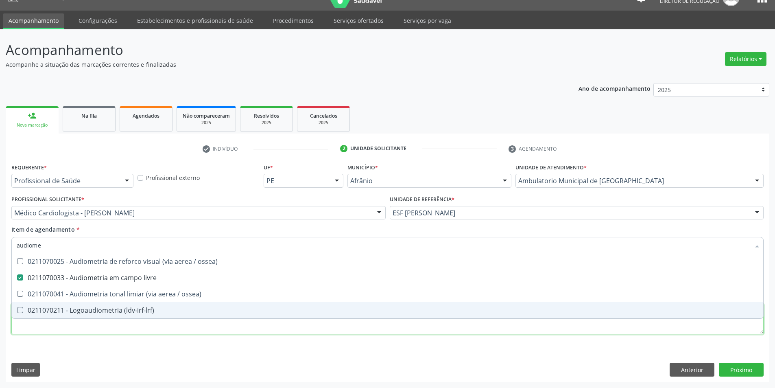
click at [63, 328] on div "Requerente * Profissional de Saúde Profissional de Saúde Paciente Nenhum result…" at bounding box center [387, 253] width 752 height 184
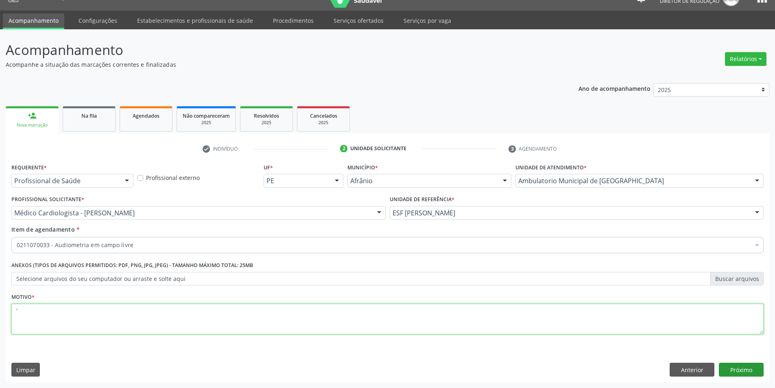
type textarea "'"
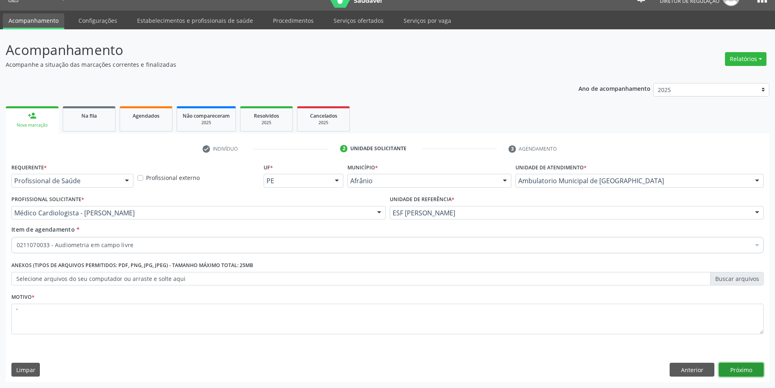
click at [753, 373] on button "Próximo" at bounding box center [741, 370] width 45 height 14
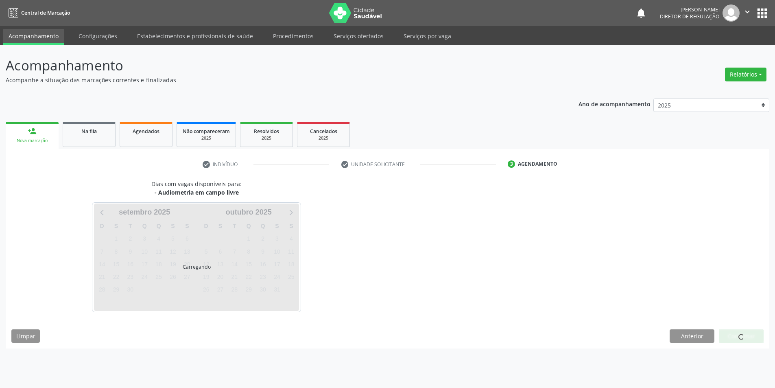
scroll to position [0, 0]
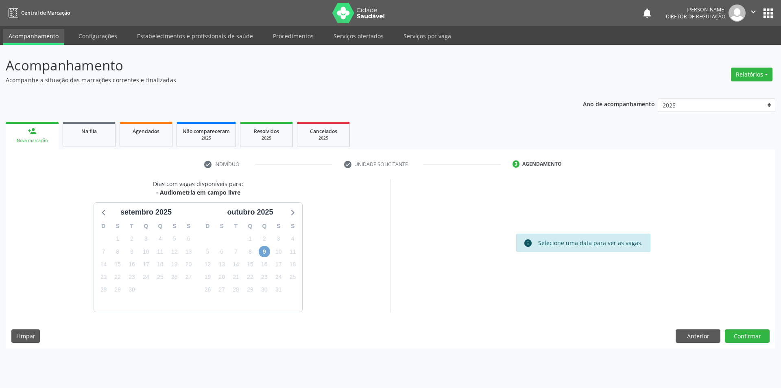
click at [263, 253] on span "9" at bounding box center [264, 251] width 11 height 11
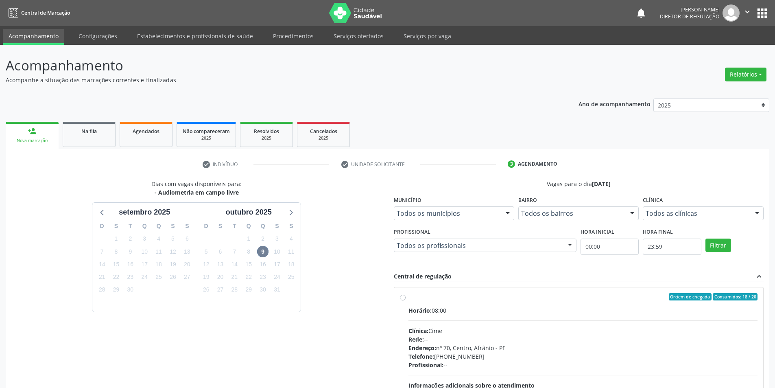
click at [428, 310] on span "Horário:" at bounding box center [420, 310] width 23 height 8
click at [406, 300] on input "Ordem de chegada Consumidos: 18 / 20 Horário: 08:00 Clínica: Cime Rede: -- Ende…" at bounding box center [403, 296] width 6 height 7
radio input "true"
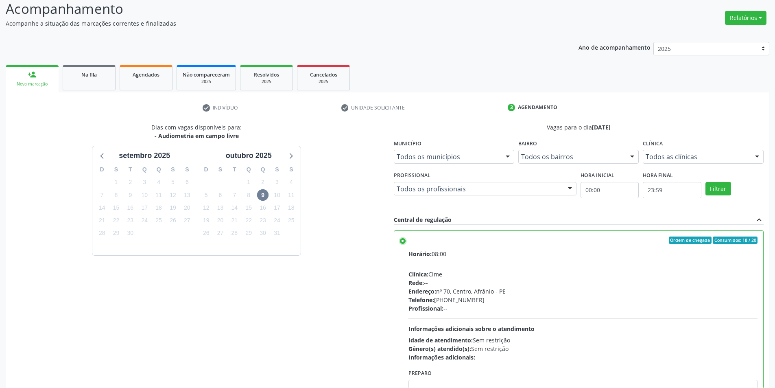
scroll to position [98, 0]
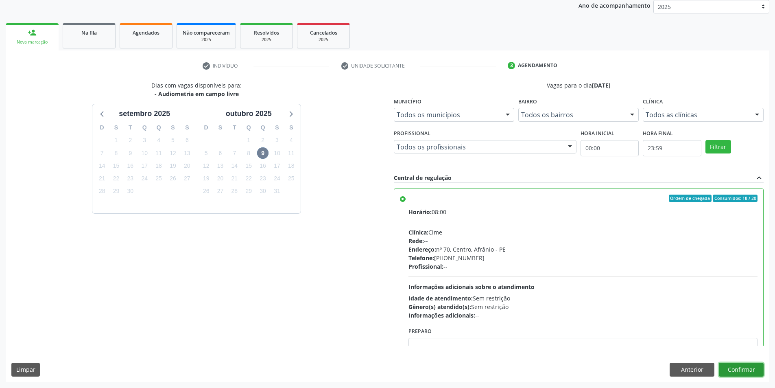
click at [755, 367] on button "Confirmar" at bounding box center [741, 370] width 45 height 14
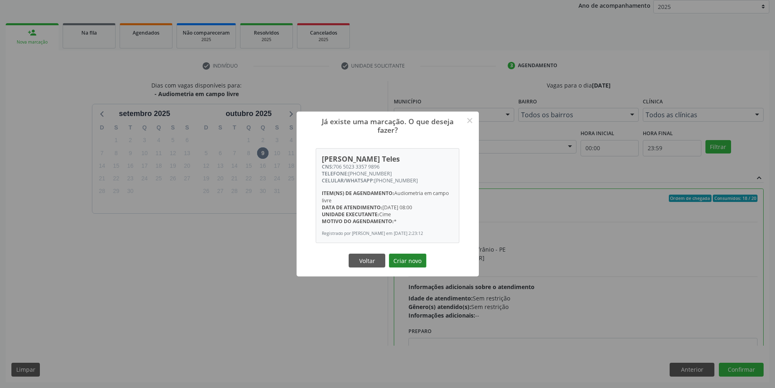
click at [395, 257] on button "Criar novo" at bounding box center [407, 260] width 37 height 14
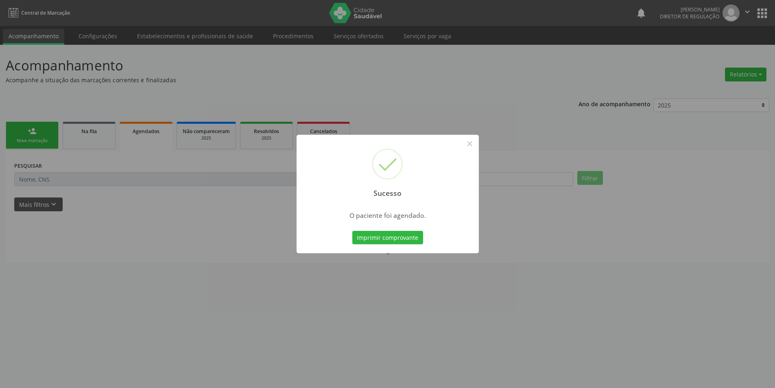
scroll to position [0, 0]
click at [411, 238] on button "Imprimir comprovante" at bounding box center [390, 238] width 71 height 14
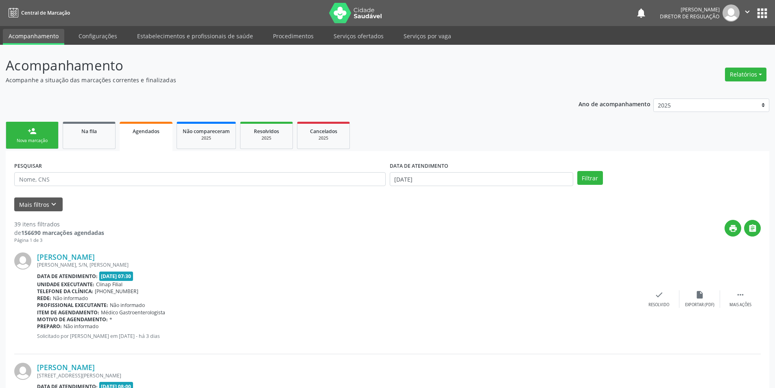
click at [37, 126] on div "Sucesso × O paciente foi agendado. Imprimir comprovante Cancel" at bounding box center [387, 194] width 775 height 388
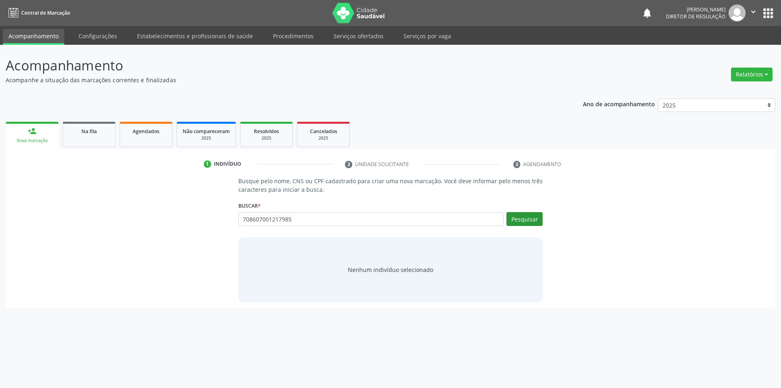
type input "708607001217985"
click at [528, 218] on button "Pesquisar" at bounding box center [525, 219] width 36 height 14
type input "708607001217985"
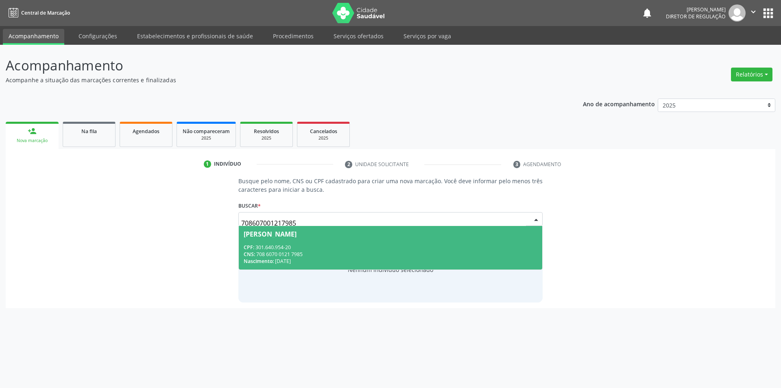
click at [292, 249] on div "CPF: 301.640.954-20" at bounding box center [391, 247] width 294 height 7
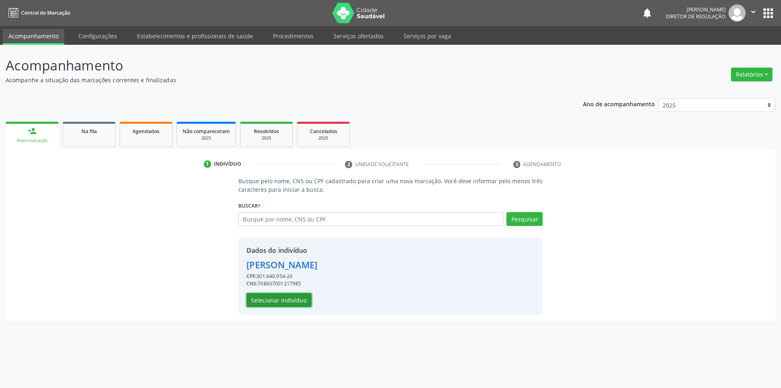
click at [274, 299] on button "Selecionar indivíduo" at bounding box center [279, 300] width 65 height 14
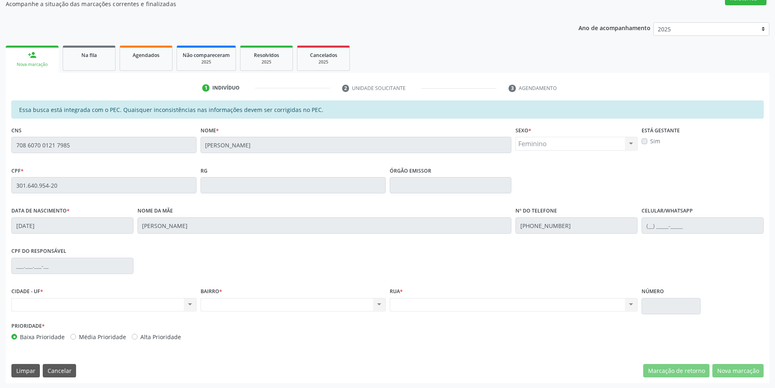
scroll to position [77, 0]
drag, startPoint x: 149, startPoint y: 154, endPoint x: 0, endPoint y: 152, distance: 149.4
click at [0, 152] on div "Acompanhamento Acompanhe a situação das marcações correntes e finalizadas Relat…" at bounding box center [387, 178] width 775 height 420
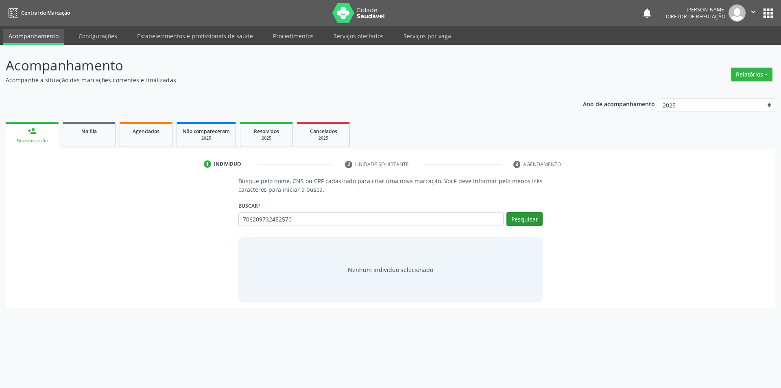
type input "706209732452570"
click at [533, 216] on button "Pesquisar" at bounding box center [525, 219] width 36 height 14
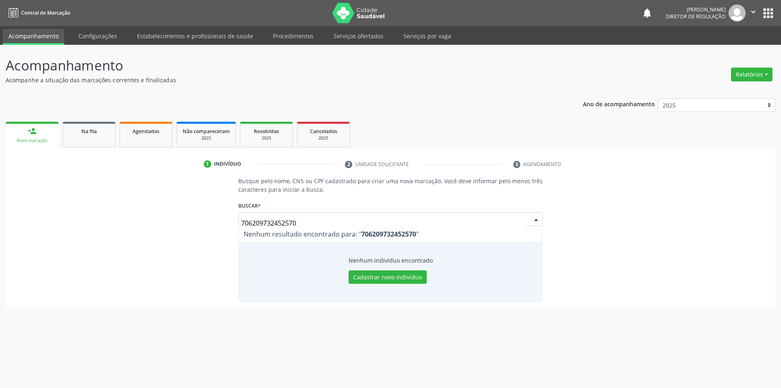
drag, startPoint x: 347, startPoint y: 222, endPoint x: 69, endPoint y: 234, distance: 278.6
click at [69, 234] on div "Busque pelo nome, CNS ou CPF cadastrado para criar uma nova marcação. Você deve…" at bounding box center [390, 239] width 758 height 125
type input "renato soares"
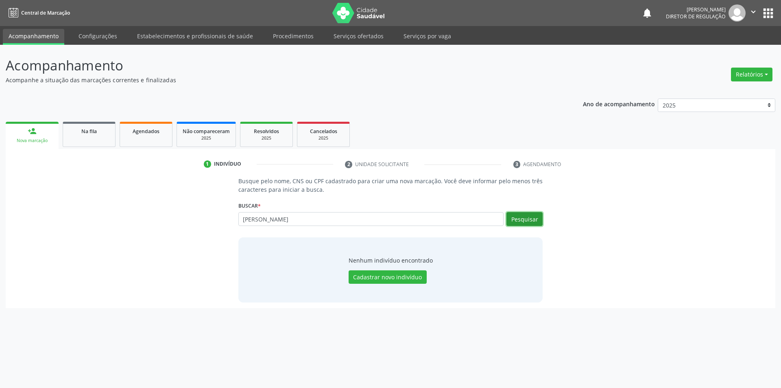
click at [524, 225] on button "Pesquisar" at bounding box center [525, 219] width 36 height 14
drag, startPoint x: 267, startPoint y: 218, endPoint x: 103, endPoint y: 208, distance: 164.3
click at [103, 208] on div "Busque pelo nome, CNS ou CPF cadastrado para criar uma nova marcação. Você deve…" at bounding box center [390, 239] width 758 height 125
type input "708607001217985"
click at [531, 213] on button "Pesquisar" at bounding box center [525, 219] width 36 height 14
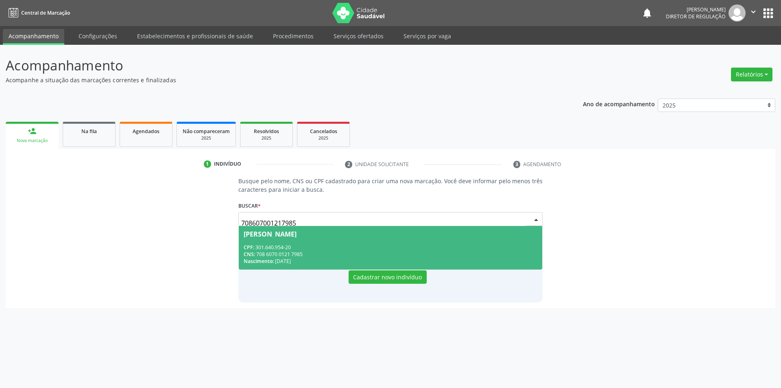
click at [374, 258] on div "Nascimento: 08/01/1943" at bounding box center [391, 261] width 294 height 7
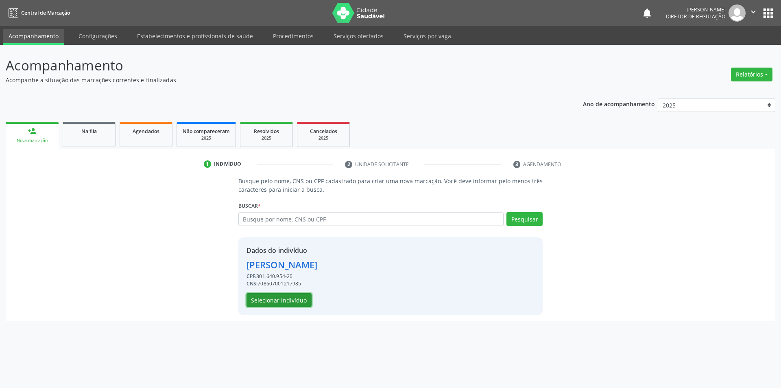
click at [301, 298] on button "Selecionar indivíduo" at bounding box center [279, 300] width 65 height 14
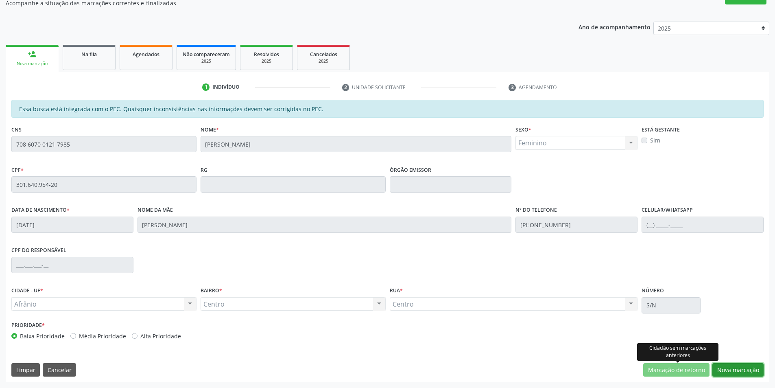
click at [718, 368] on button "Nova marcação" at bounding box center [737, 370] width 51 height 14
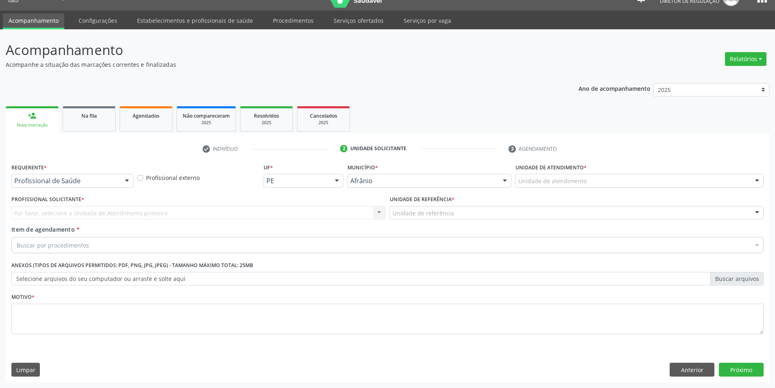
scroll to position [15, 0]
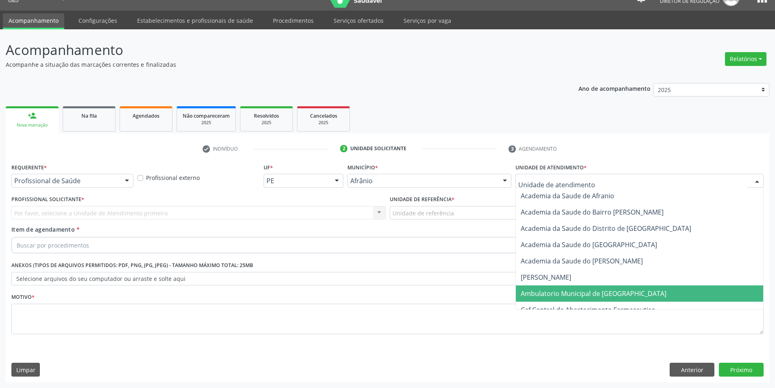
click at [559, 295] on span "Ambulatorio Municipal de [GEOGRAPHIC_DATA]" at bounding box center [594, 293] width 146 height 9
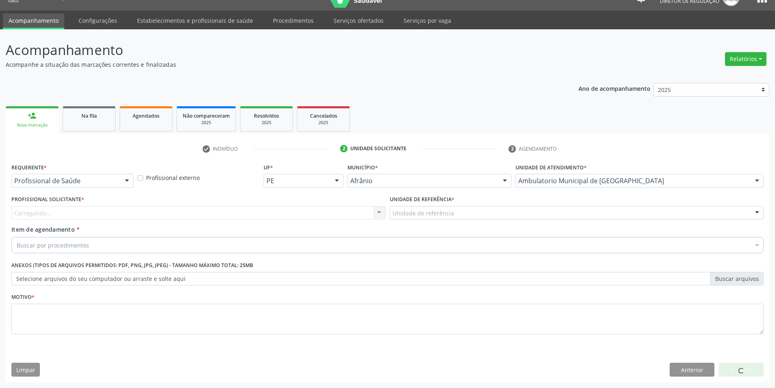
click at [465, 215] on div "Unidade de referência" at bounding box center [577, 213] width 374 height 14
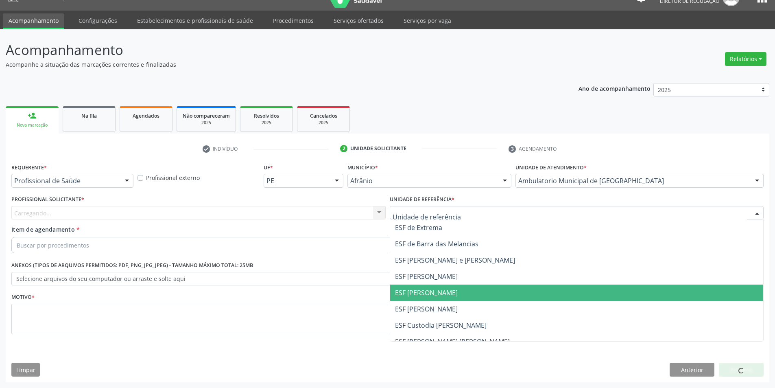
click at [441, 297] on span "ESF [PERSON_NAME]" at bounding box center [426, 292] width 63 height 9
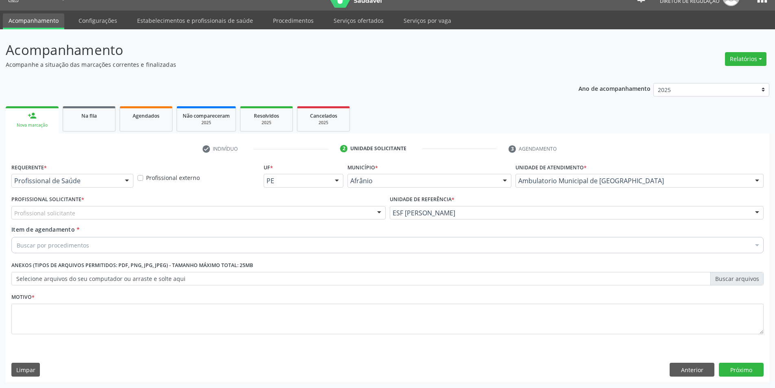
click at [304, 209] on div "Profissional solicitante" at bounding box center [198, 213] width 374 height 14
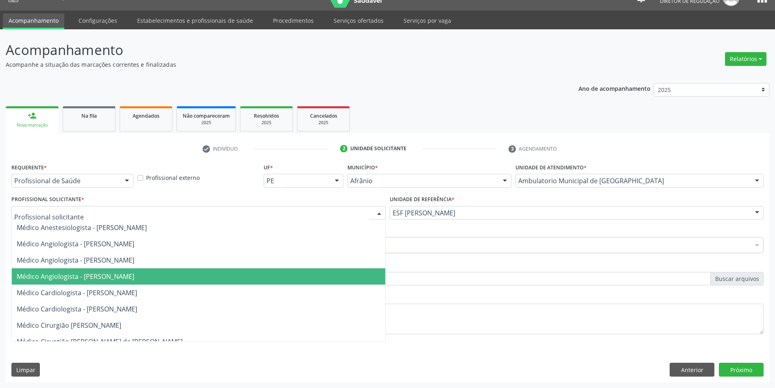
click at [173, 286] on span "Médico Cardiologista - [PERSON_NAME]" at bounding box center [199, 292] width 374 height 16
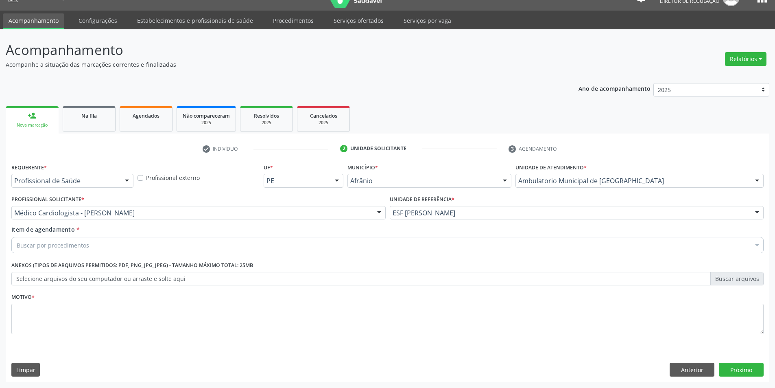
click at [133, 243] on div "Buscar por procedimentos" at bounding box center [387, 245] width 752 height 16
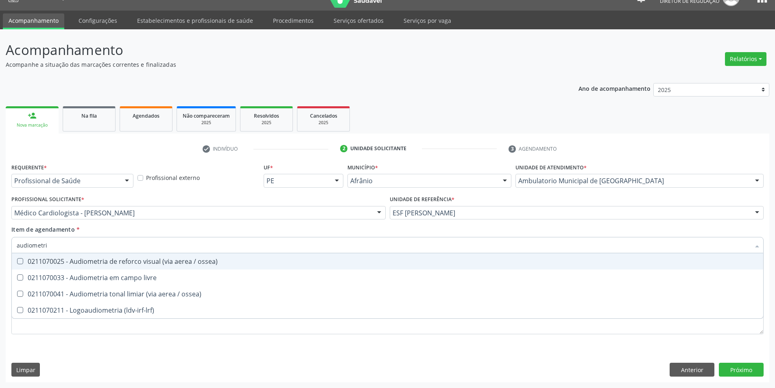
type input "audiometria"
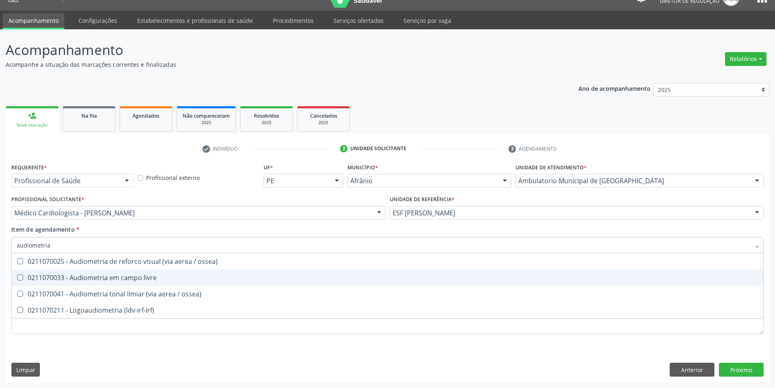
click at [144, 282] on span "0211070033 - Audiometria em campo livre" at bounding box center [388, 277] width 752 height 16
checkbox livre "true"
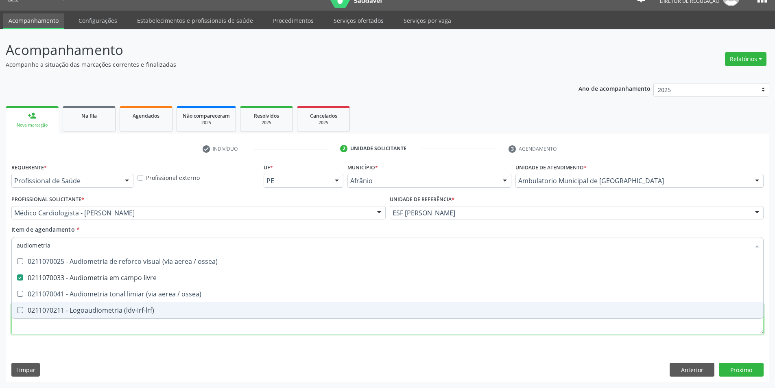
click at [108, 330] on div "Requerente * Profissional de Saúde Profissional de Saúde Paciente Nenhum result…" at bounding box center [387, 253] width 752 height 184
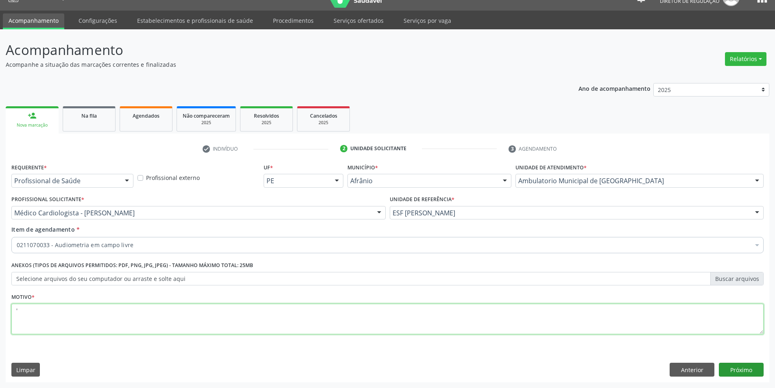
type textarea "'"
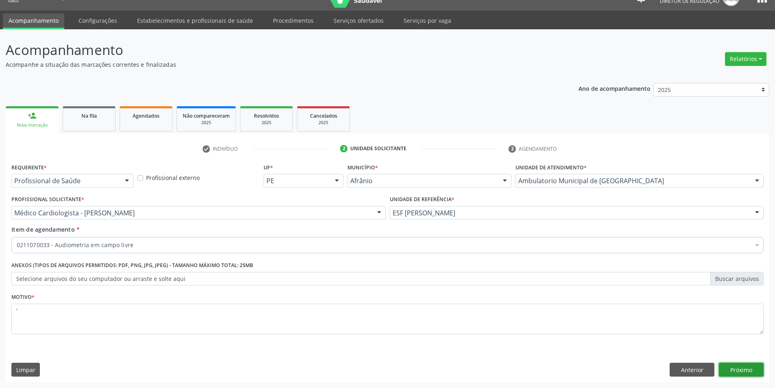
click at [732, 374] on button "Próximo" at bounding box center [741, 370] width 45 height 14
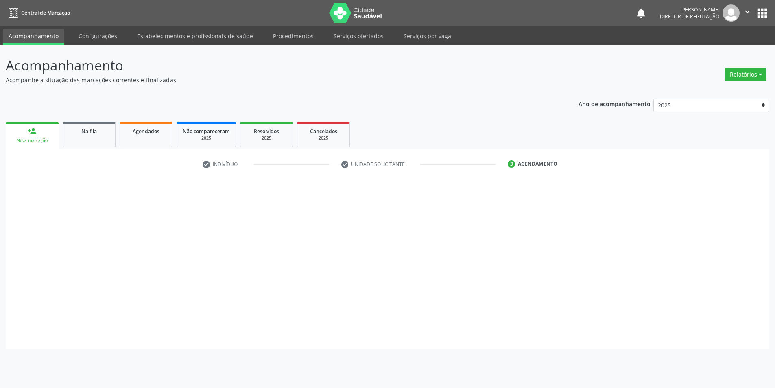
scroll to position [0, 0]
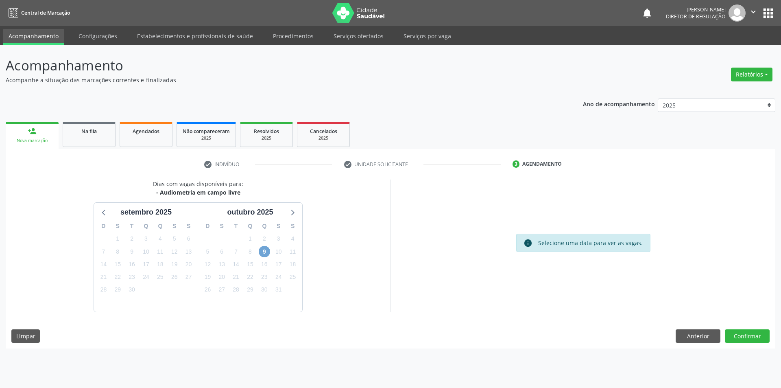
click at [267, 253] on span "9" at bounding box center [264, 251] width 11 height 11
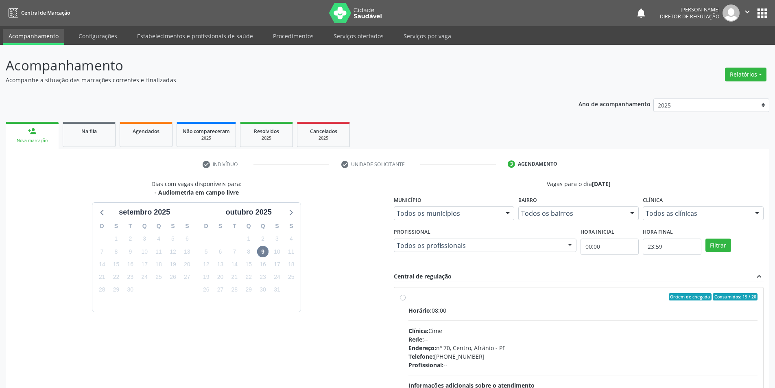
click at [419, 296] on div "Ordem de chegada Consumidos: 19 / 20" at bounding box center [584, 296] width 350 height 7
click at [406, 296] on input "Ordem de chegada Consumidos: 19 / 20 Horário: 08:00 Clínica: Cime Rede: -- Ende…" at bounding box center [403, 296] width 6 height 7
radio input "true"
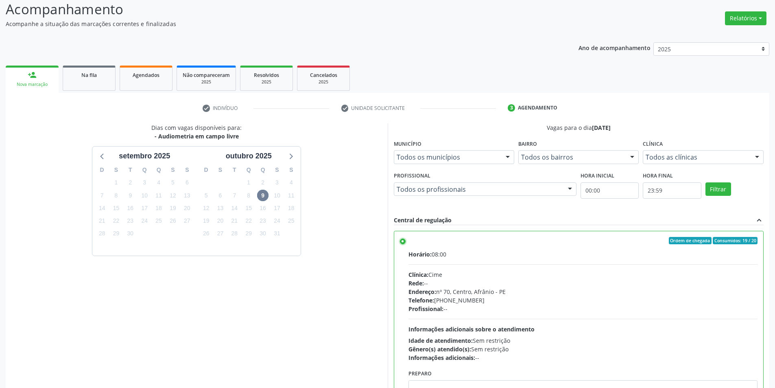
scroll to position [98, 0]
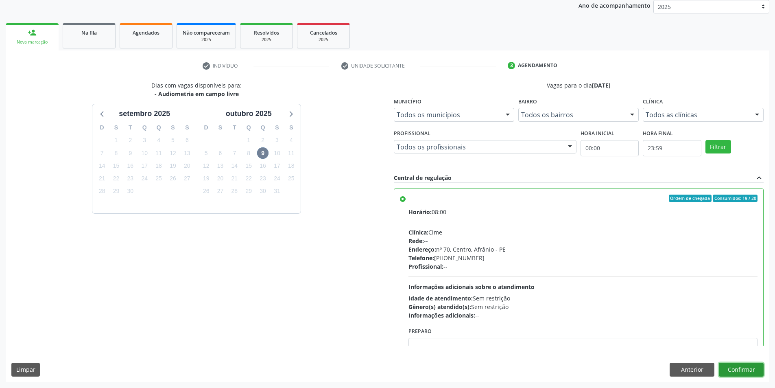
click at [743, 366] on button "Confirmar" at bounding box center [741, 370] width 45 height 14
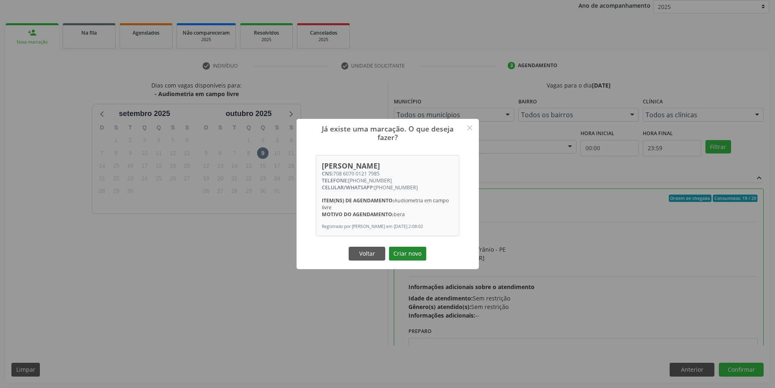
click at [413, 255] on button "Criar novo" at bounding box center [407, 254] width 37 height 14
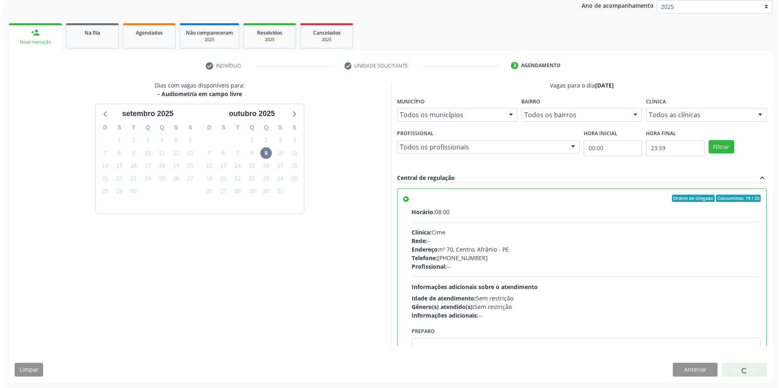
scroll to position [0, 0]
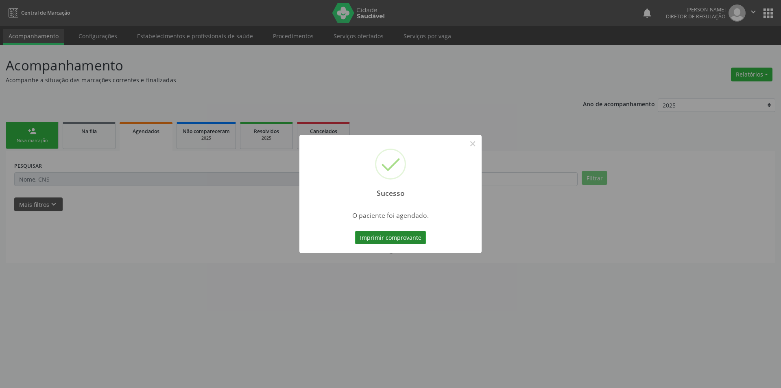
click at [373, 234] on button "Imprimir comprovante" at bounding box center [390, 238] width 71 height 14
